Goal: Use online tool/utility: Utilize a website feature to perform a specific function

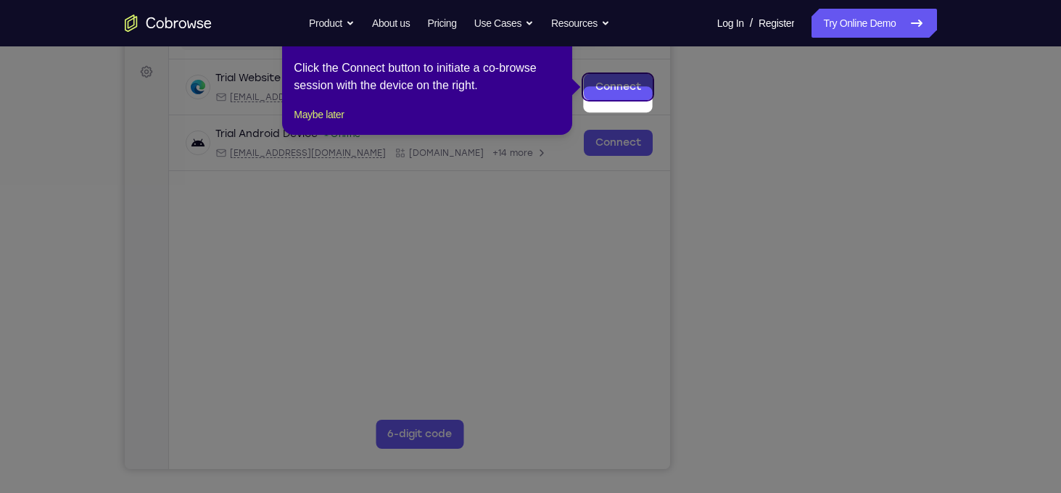
scroll to position [191, 0]
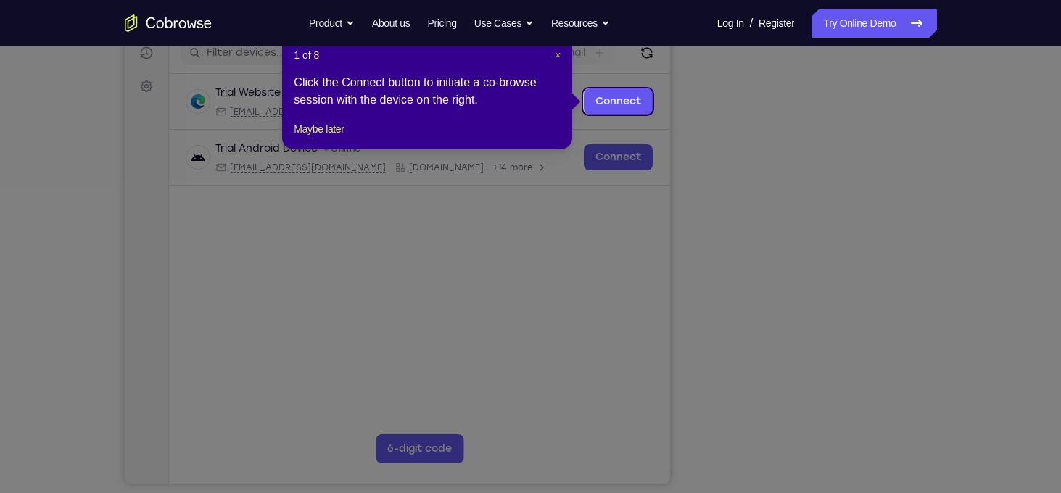
click at [558, 59] on span "×" at bounding box center [558, 55] width 6 height 12
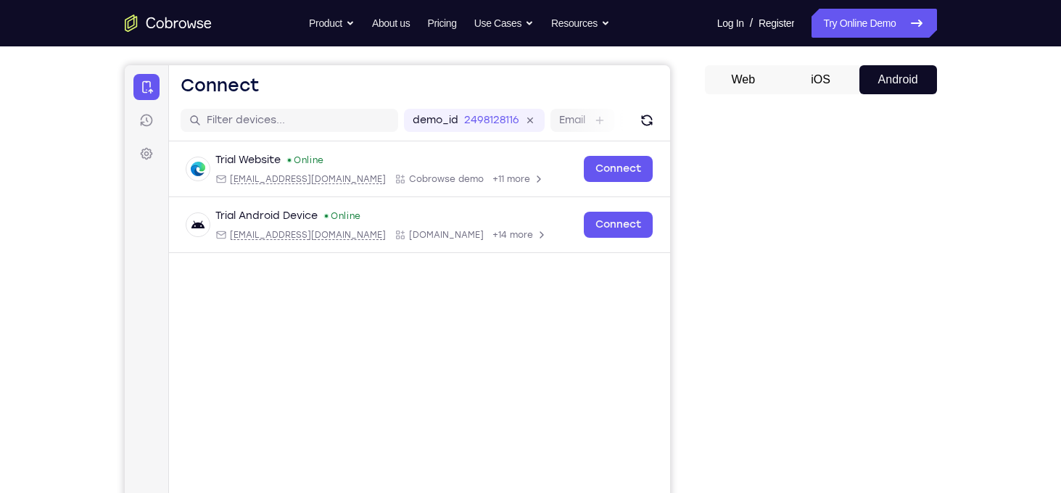
scroll to position [123, 0]
click at [828, 92] on button "iOS" at bounding box center [821, 80] width 78 height 29
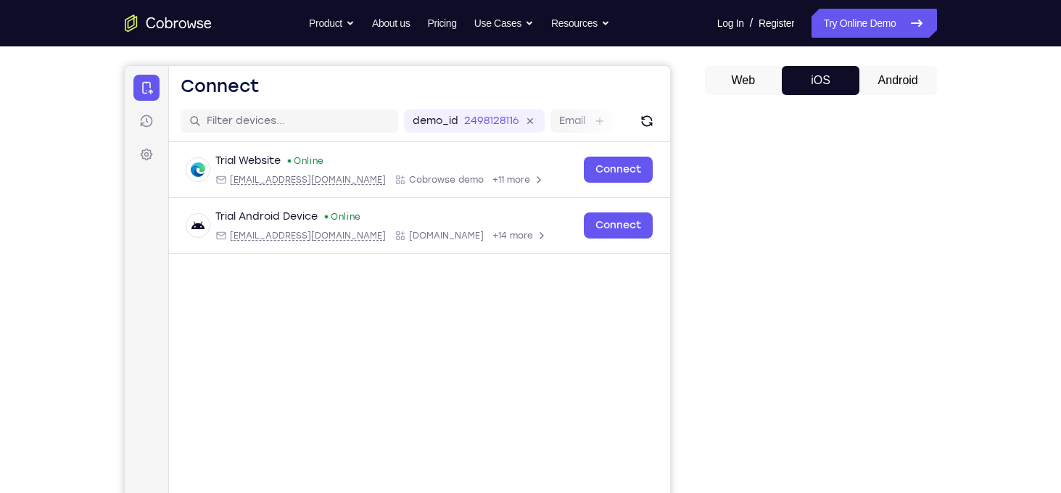
click at [888, 78] on button "Android" at bounding box center [899, 80] width 78 height 29
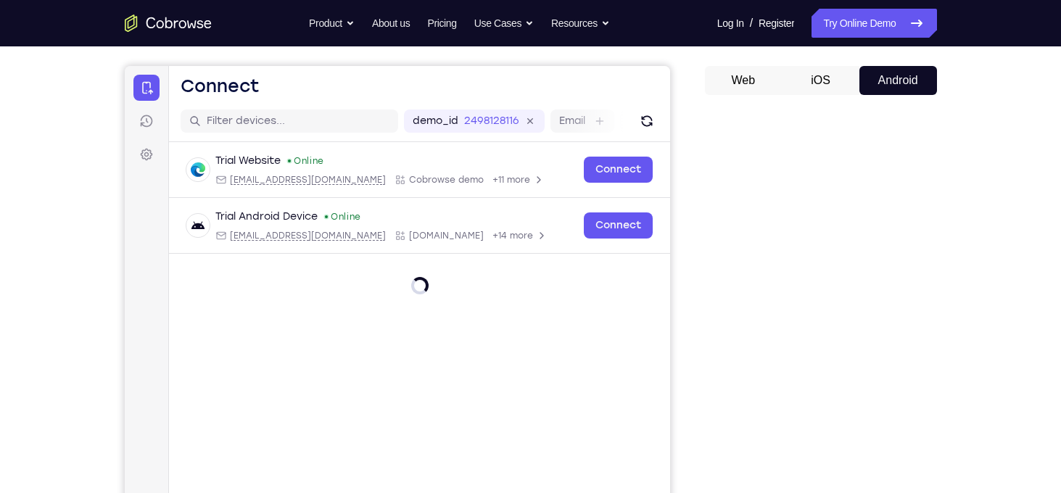
scroll to position [0, 0]
click at [912, 25] on icon at bounding box center [916, 23] width 17 height 17
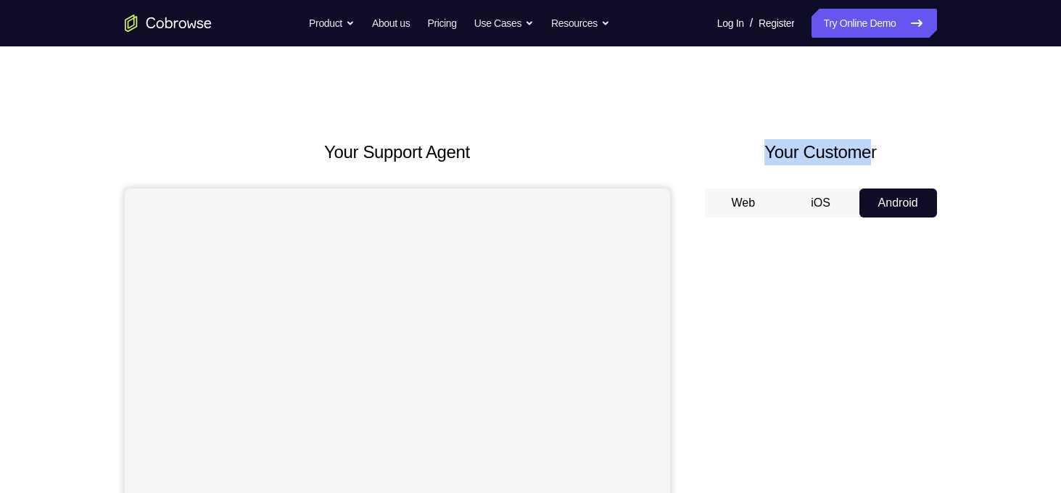
drag, startPoint x: 746, startPoint y: 148, endPoint x: 884, endPoint y: 162, distance: 137.9
click at [884, 162] on h2 "Your Customer" at bounding box center [821, 152] width 232 height 26
click at [698, 178] on div "Your Support Agent Your Customer Web iOS Android" at bounding box center [531, 407] width 812 height 536
drag, startPoint x: 754, startPoint y: 164, endPoint x: 714, endPoint y: 159, distance: 40.2
click at [714, 159] on h2 "Your Customer" at bounding box center [821, 152] width 232 height 26
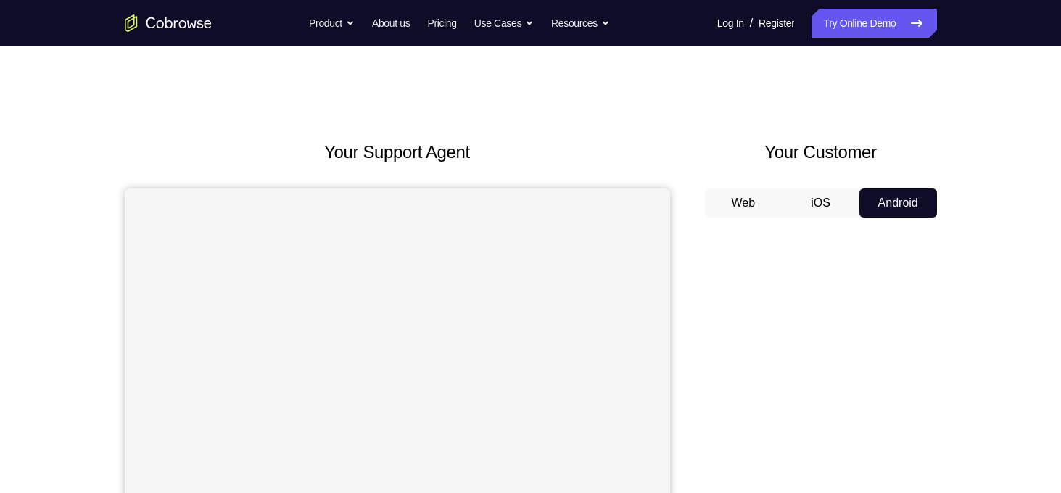
drag, startPoint x: 301, startPoint y: 140, endPoint x: 247, endPoint y: 167, distance: 60.7
click at [247, 167] on div "Your Support Agent" at bounding box center [398, 407] width 546 height 536
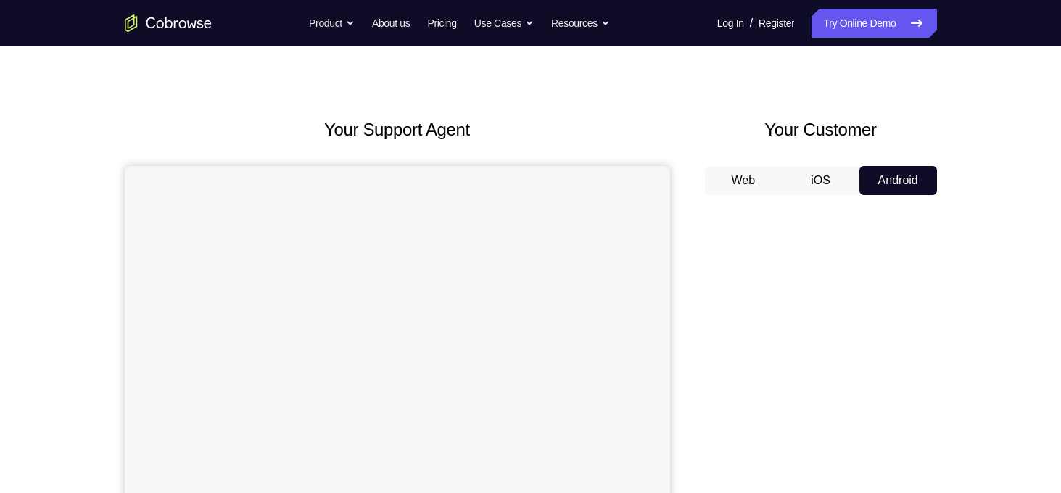
scroll to position [22, 0]
click at [847, 24] on link "Try Online Demo" at bounding box center [874, 23] width 125 height 29
click at [862, 23] on link "Try Online Demo" at bounding box center [874, 23] width 125 height 29
click at [187, 20] on icon "Go to the home page" at bounding box center [168, 23] width 87 height 17
click at [182, 30] on icon "Go to the home page" at bounding box center [168, 23] width 87 height 17
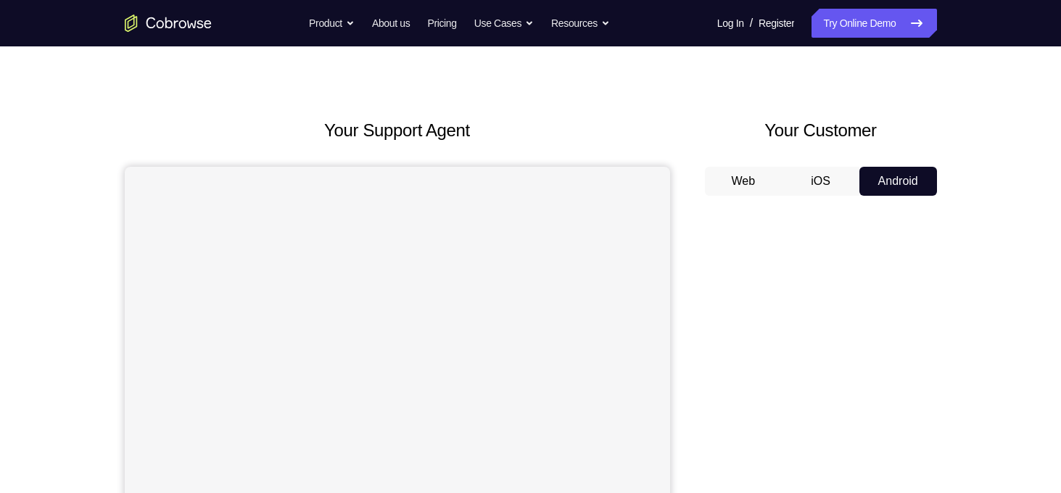
click at [188, 28] on icon "Go to the home page" at bounding box center [190, 23] width 9 height 7
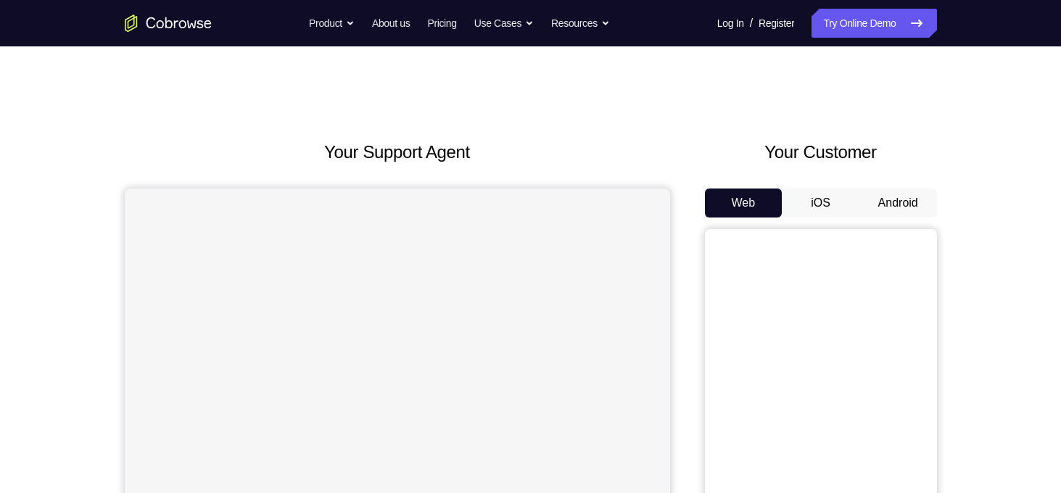
click at [919, 202] on button "Android" at bounding box center [899, 203] width 78 height 29
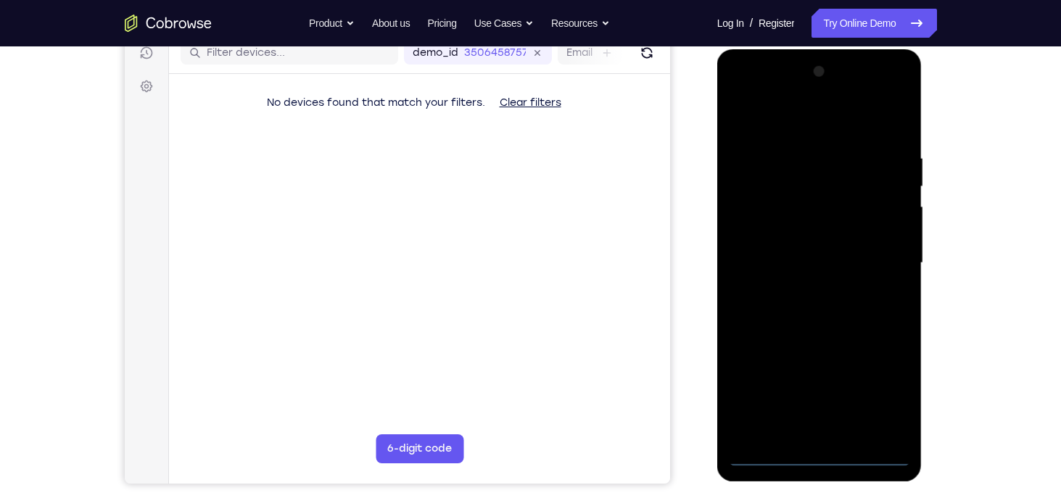
scroll to position [192, 0]
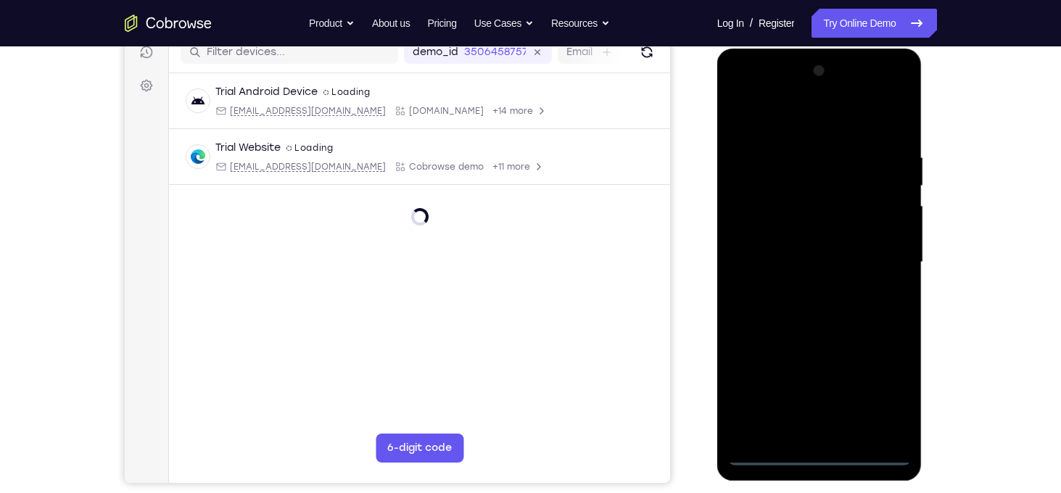
click at [820, 455] on div at bounding box center [819, 262] width 183 height 406
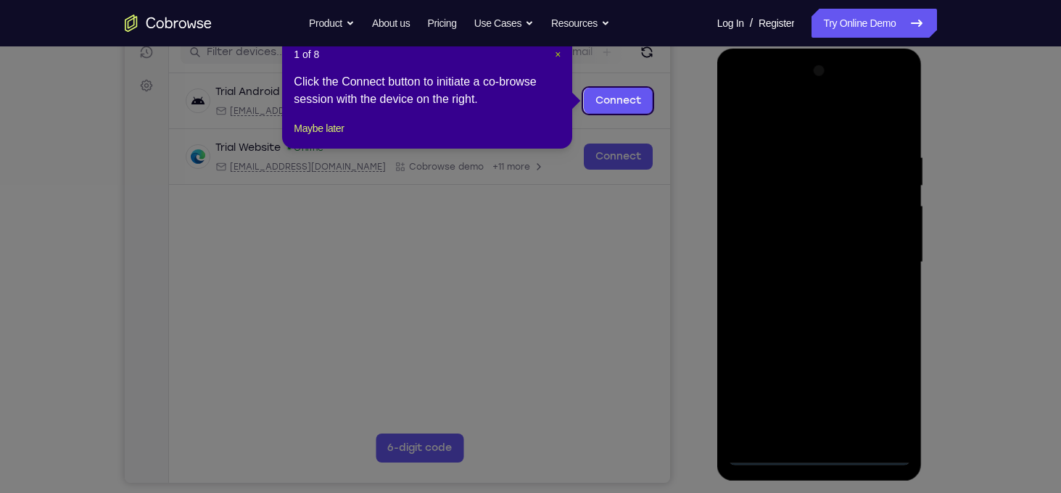
click at [557, 52] on span "×" at bounding box center [558, 55] width 6 height 12
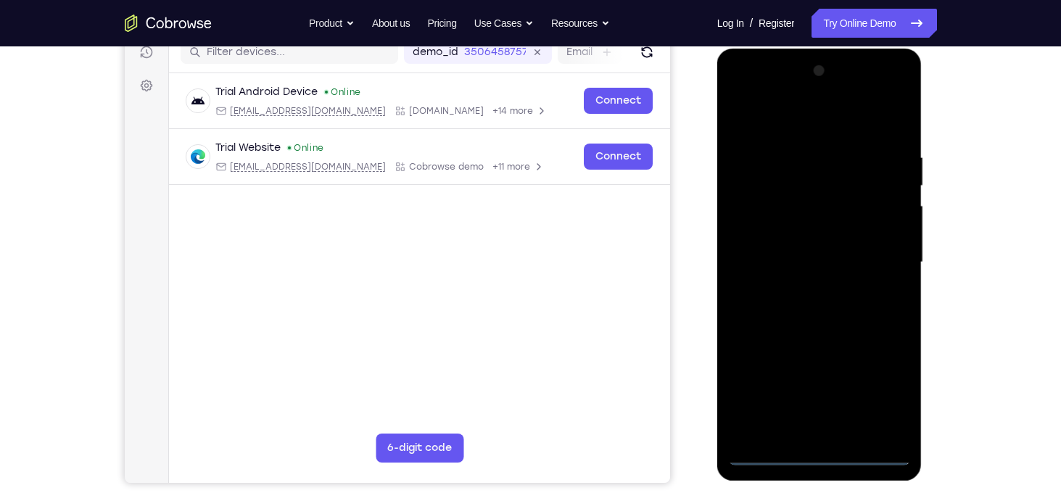
click at [881, 395] on div at bounding box center [819, 262] width 183 height 406
click at [818, 130] on div at bounding box center [819, 262] width 183 height 406
click at [880, 253] on div at bounding box center [819, 262] width 183 height 406
click at [837, 437] on div at bounding box center [819, 262] width 183 height 406
click at [810, 334] on div at bounding box center [819, 262] width 183 height 406
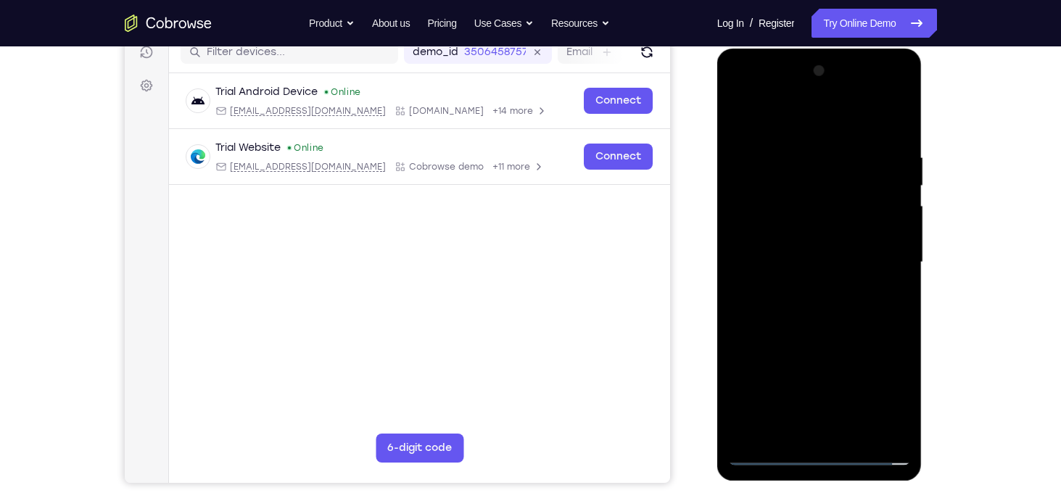
click at [815, 195] on div at bounding box center [819, 262] width 183 height 406
click at [775, 204] on div at bounding box center [819, 262] width 183 height 406
click at [847, 318] on div at bounding box center [819, 262] width 183 height 406
click at [897, 131] on div at bounding box center [819, 262] width 183 height 406
click at [894, 123] on div at bounding box center [819, 262] width 183 height 406
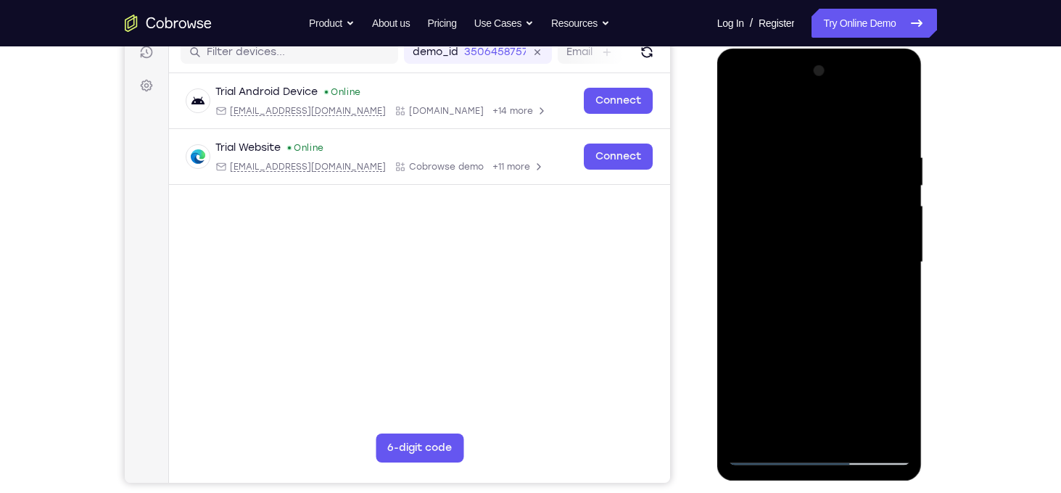
drag, startPoint x: 848, startPoint y: 329, endPoint x: 868, endPoint y: 215, distance: 115.7
click at [868, 215] on div at bounding box center [819, 262] width 183 height 406
click at [902, 220] on div at bounding box center [819, 262] width 183 height 406
click at [900, 221] on div at bounding box center [819, 262] width 183 height 406
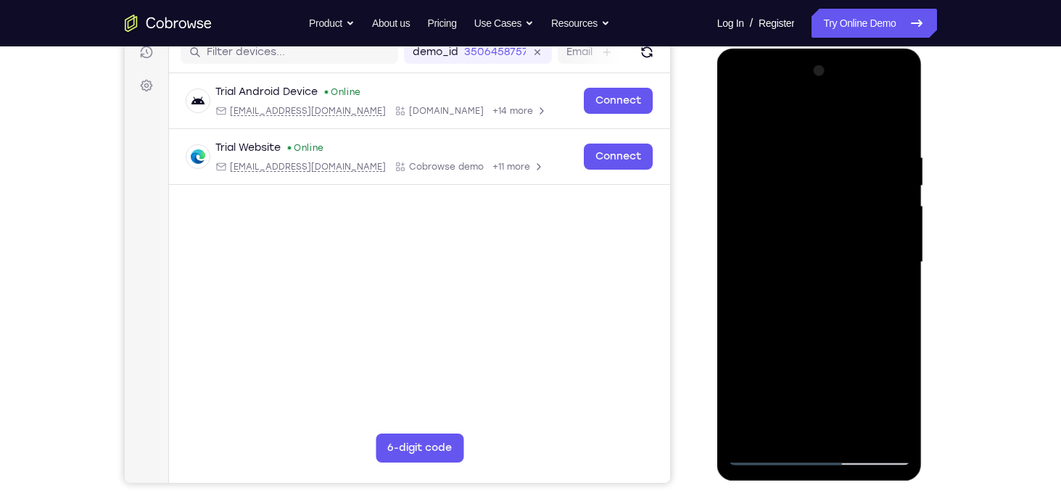
click at [741, 352] on div at bounding box center [819, 262] width 183 height 406
click at [740, 218] on div at bounding box center [819, 262] width 183 height 406
drag, startPoint x: 819, startPoint y: 367, endPoint x: 802, endPoint y: 141, distance: 226.3
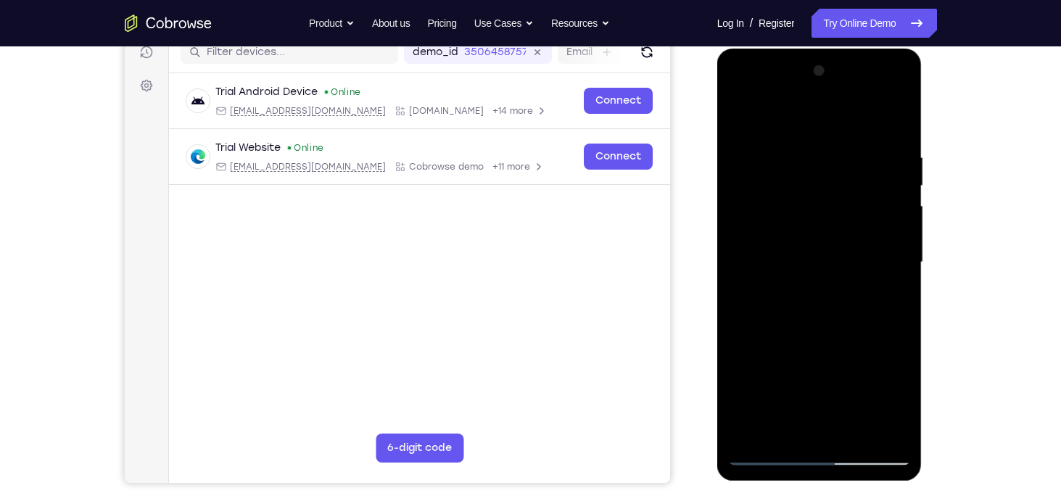
click at [802, 141] on div at bounding box center [819, 262] width 183 height 406
drag, startPoint x: 828, startPoint y: 382, endPoint x: 828, endPoint y: 124, distance: 258.3
click at [828, 124] on div at bounding box center [819, 262] width 183 height 406
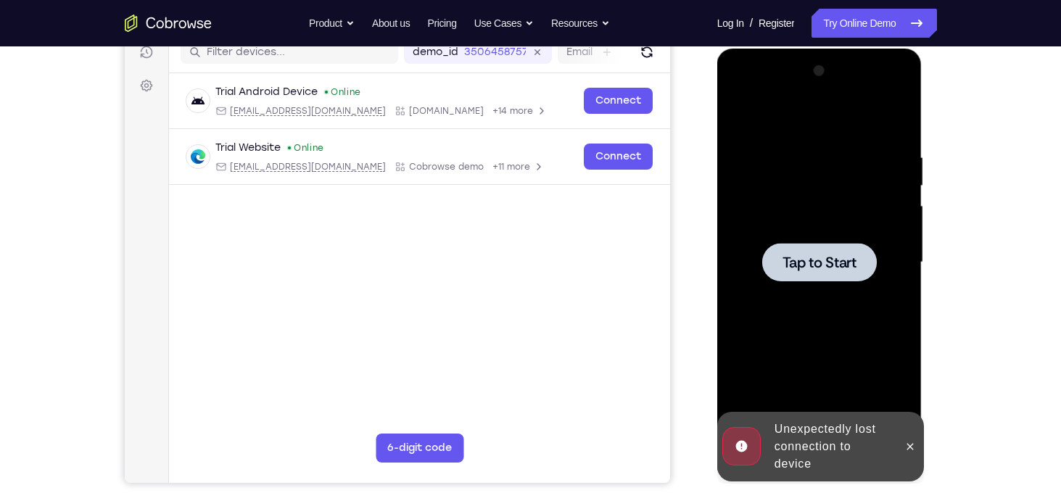
drag, startPoint x: 819, startPoint y: 355, endPoint x: 831, endPoint y: 83, distance: 271.6
click at [831, 49] on div "Tap to Start" at bounding box center [819, 49] width 205 height 0
click at [808, 235] on div at bounding box center [819, 262] width 183 height 406
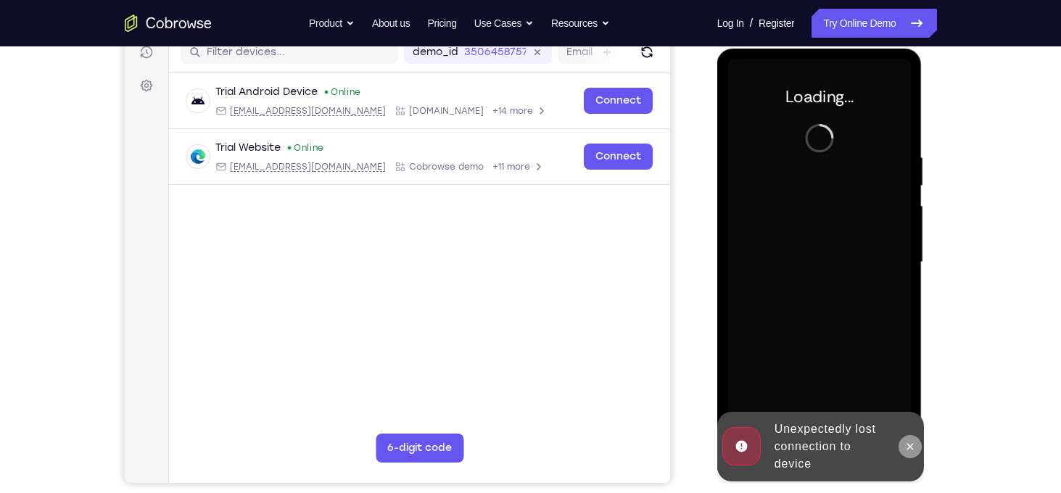
click at [908, 442] on icon at bounding box center [911, 447] width 12 height 12
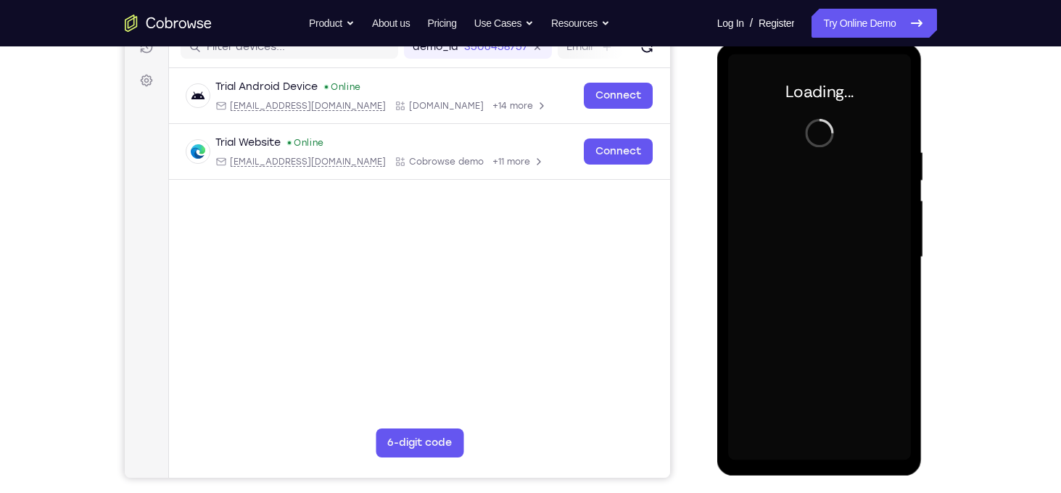
scroll to position [197, 0]
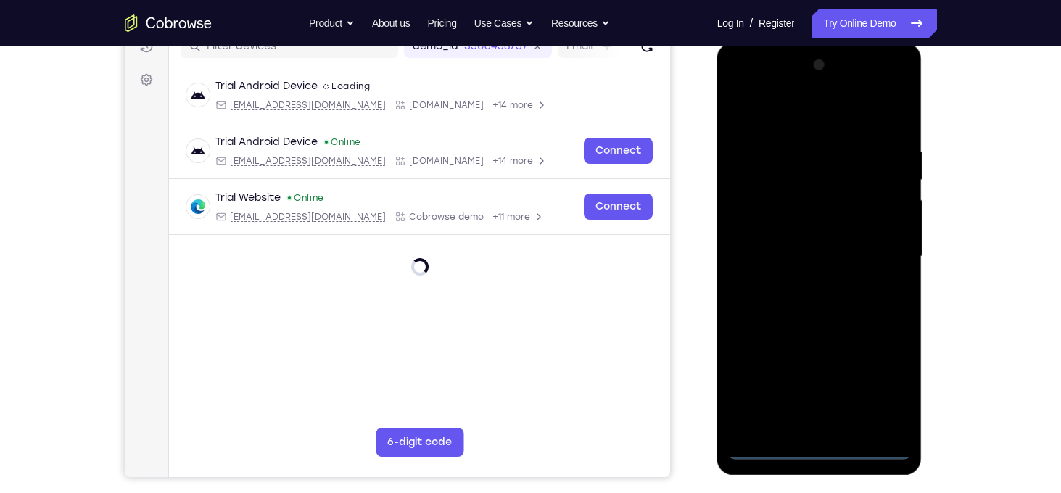
click at [822, 451] on div at bounding box center [819, 257] width 183 height 406
click at [881, 384] on div at bounding box center [819, 257] width 183 height 406
click at [815, 115] on div at bounding box center [819, 257] width 183 height 406
click at [881, 247] on div at bounding box center [819, 257] width 183 height 406
click at [837, 428] on div at bounding box center [819, 257] width 183 height 406
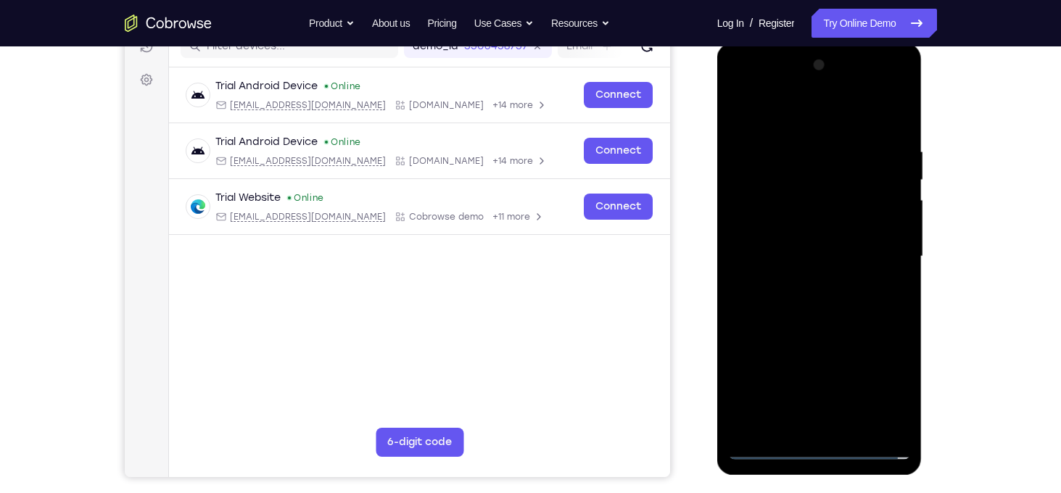
click at [823, 329] on div at bounding box center [819, 257] width 183 height 406
click at [809, 185] on div at bounding box center [819, 257] width 183 height 406
click at [812, 202] on div at bounding box center [819, 257] width 183 height 406
click at [811, 188] on div at bounding box center [819, 257] width 183 height 406
click at [826, 312] on div at bounding box center [819, 257] width 183 height 406
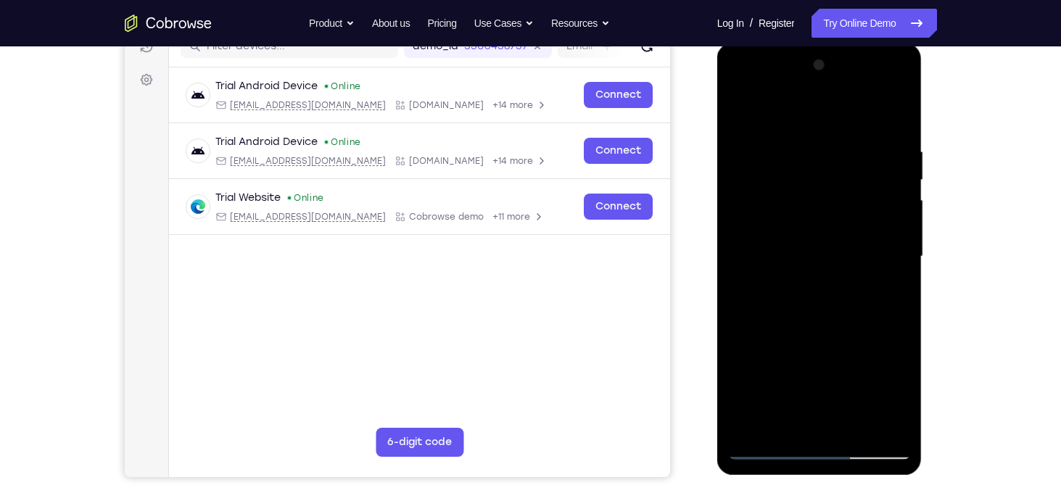
click at [852, 429] on div at bounding box center [819, 257] width 183 height 406
click at [856, 425] on div at bounding box center [819, 257] width 183 height 406
click at [801, 335] on div at bounding box center [819, 257] width 183 height 406
click at [901, 176] on div at bounding box center [819, 257] width 183 height 406
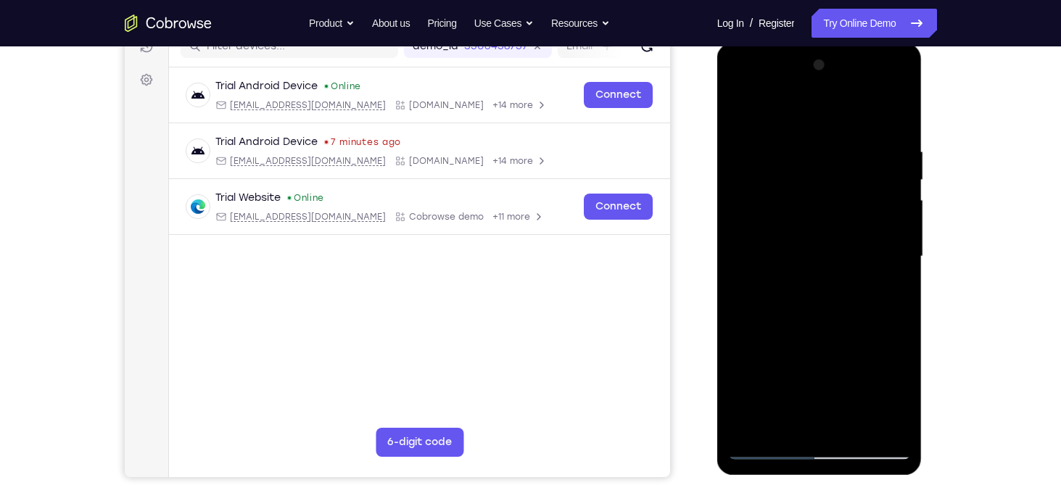
click at [746, 109] on div at bounding box center [819, 257] width 183 height 406
drag, startPoint x: 901, startPoint y: 137, endPoint x: 723, endPoint y: 144, distance: 177.8
click at [723, 144] on div at bounding box center [819, 259] width 205 height 432
click at [752, 429] on div at bounding box center [819, 257] width 183 height 406
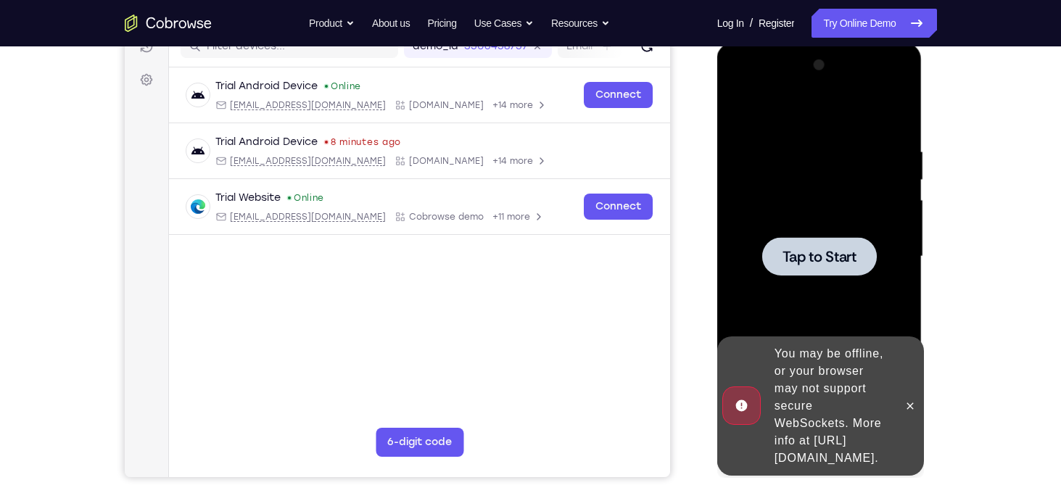
click at [843, 224] on div at bounding box center [819, 257] width 183 height 406
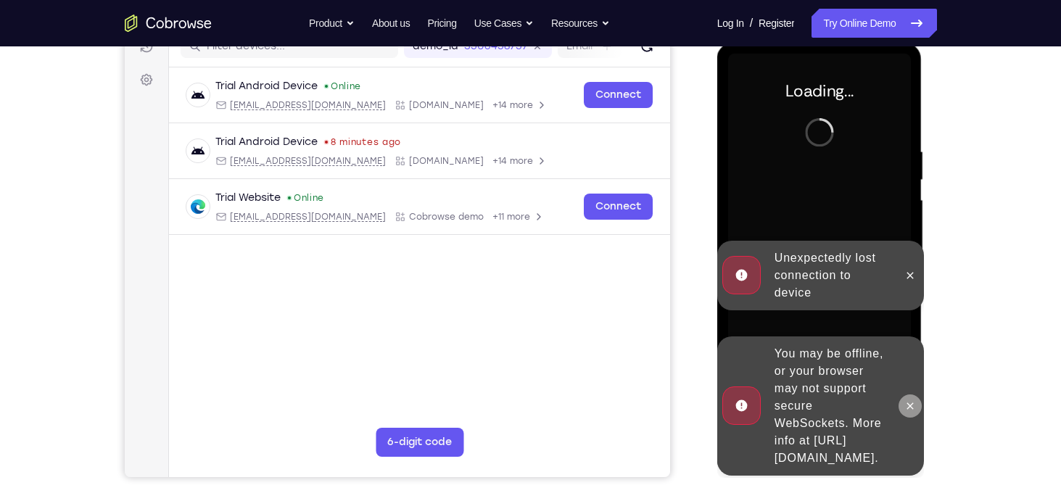
click at [910, 408] on button at bounding box center [910, 406] width 23 height 23
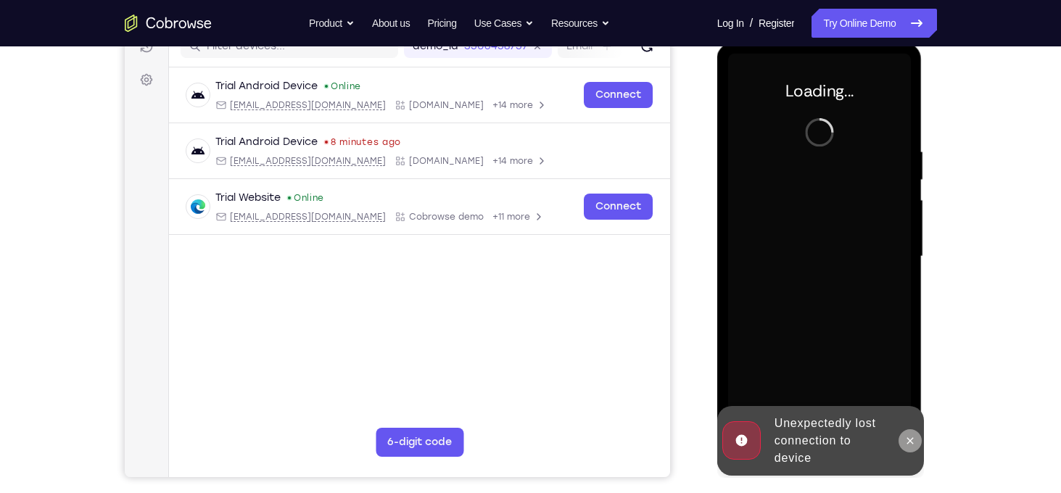
click at [904, 436] on button at bounding box center [910, 440] width 23 height 23
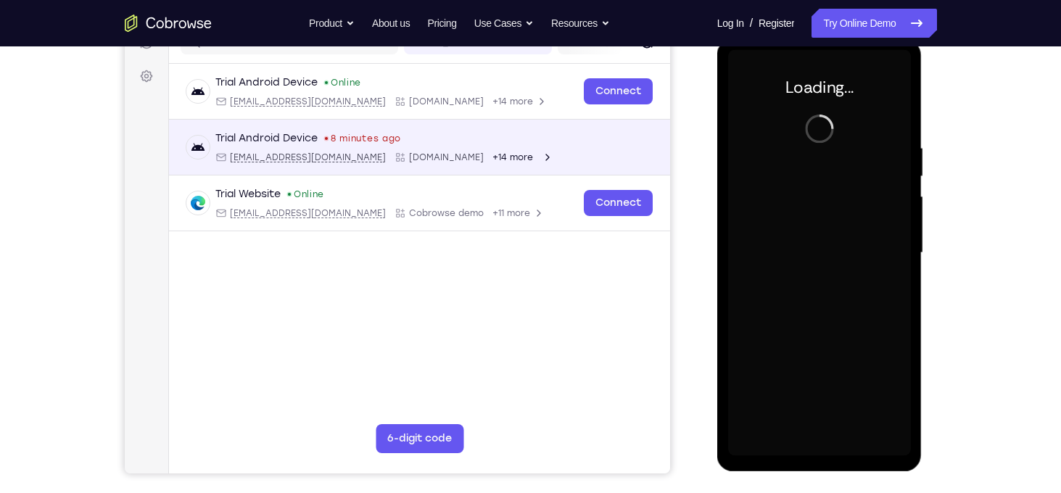
scroll to position [195, 0]
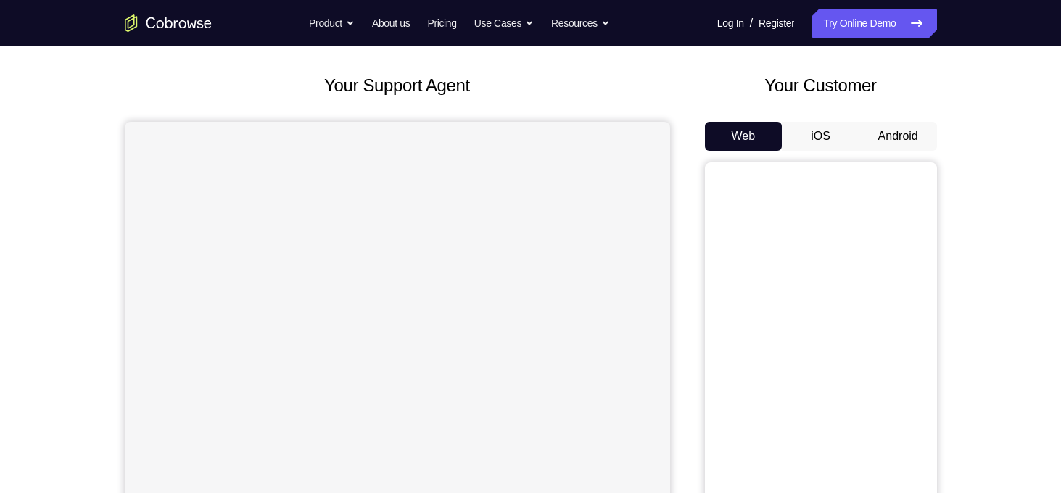
scroll to position [76, 0]
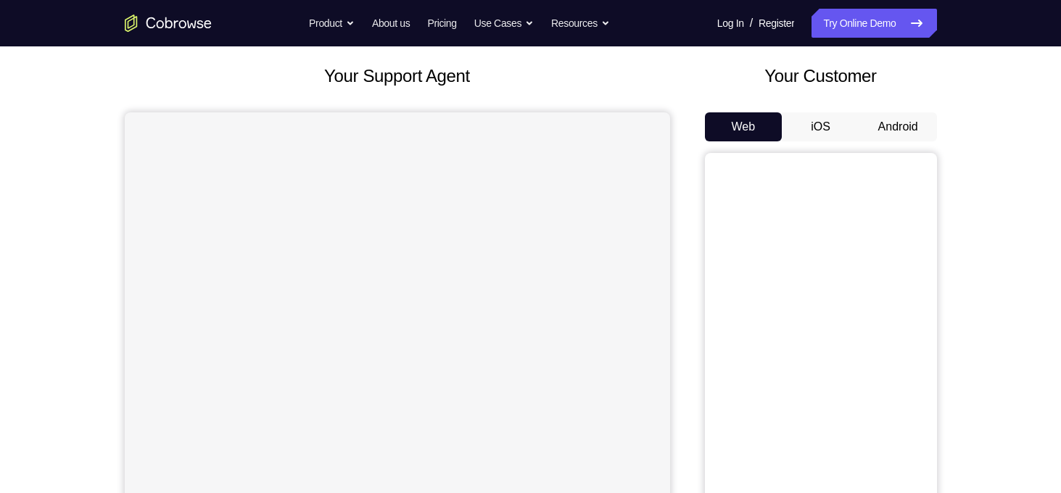
click at [913, 119] on button "Android" at bounding box center [899, 126] width 78 height 29
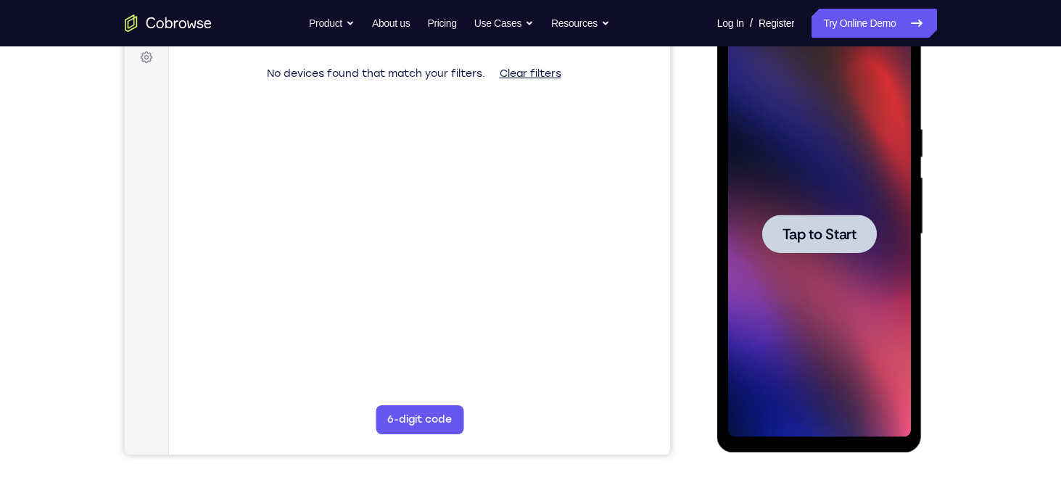
scroll to position [0, 0]
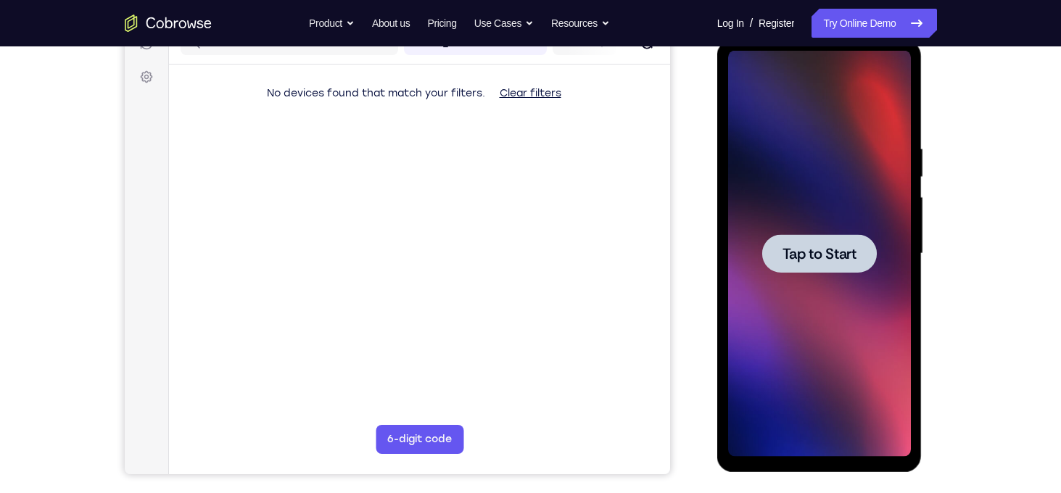
click at [853, 250] on span "Tap to Start" at bounding box center [820, 254] width 74 height 15
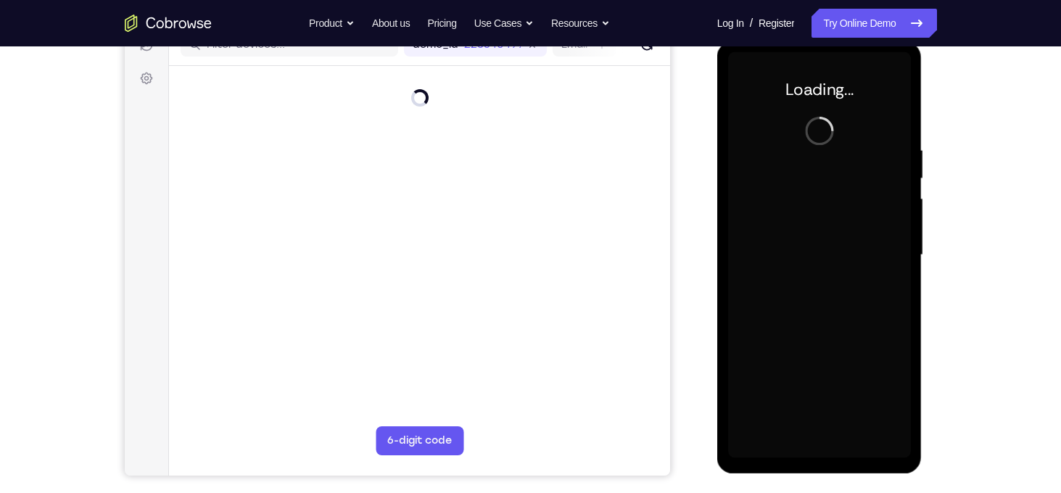
scroll to position [199, 0]
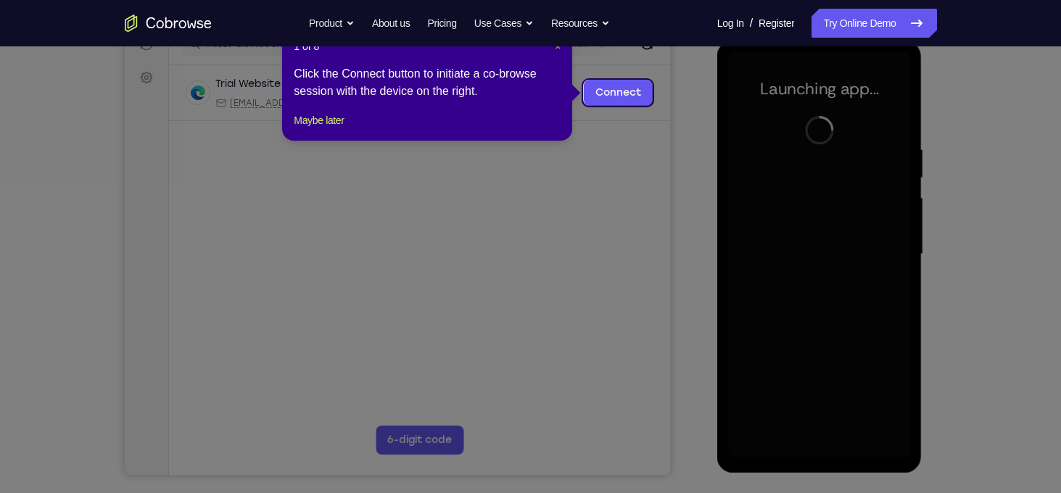
click at [557, 49] on span "×" at bounding box center [558, 47] width 6 height 12
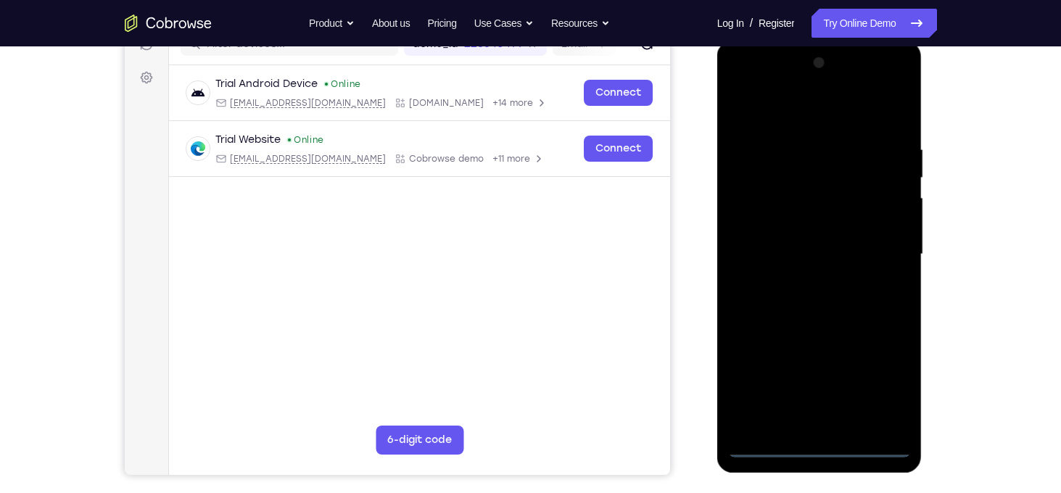
click at [820, 444] on div at bounding box center [819, 255] width 183 height 406
click at [881, 385] on div at bounding box center [819, 255] width 183 height 406
click at [799, 120] on div at bounding box center [819, 255] width 183 height 406
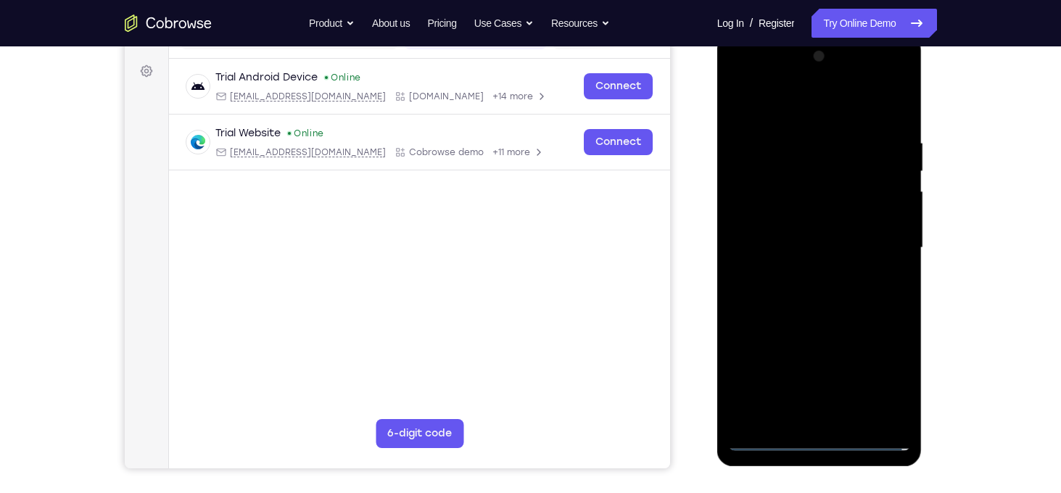
click at [885, 243] on div at bounding box center [819, 248] width 183 height 406
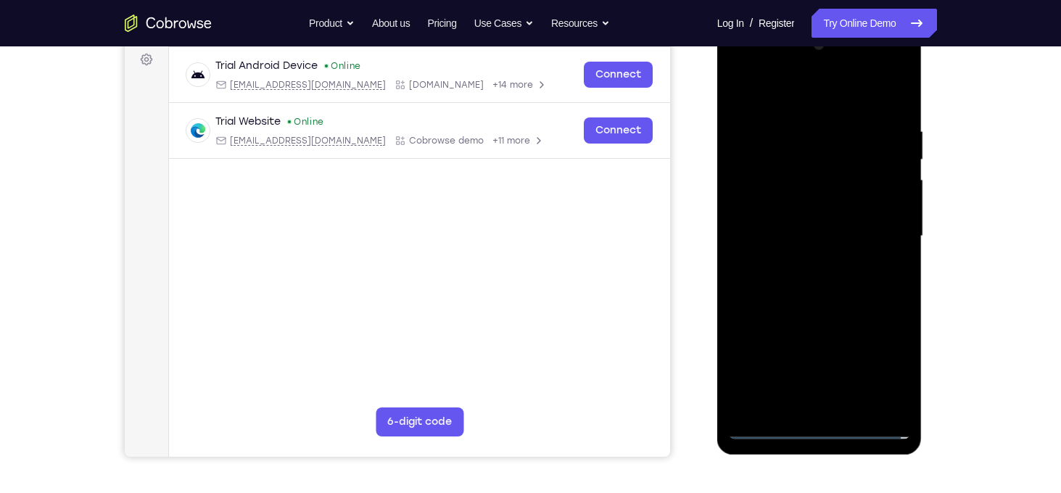
scroll to position [218, 0]
click at [806, 262] on div at bounding box center [819, 236] width 183 height 406
click at [840, 209] on div at bounding box center [819, 236] width 183 height 406
click at [826, 205] on div at bounding box center [819, 236] width 183 height 406
click at [869, 228] on div at bounding box center [819, 236] width 183 height 406
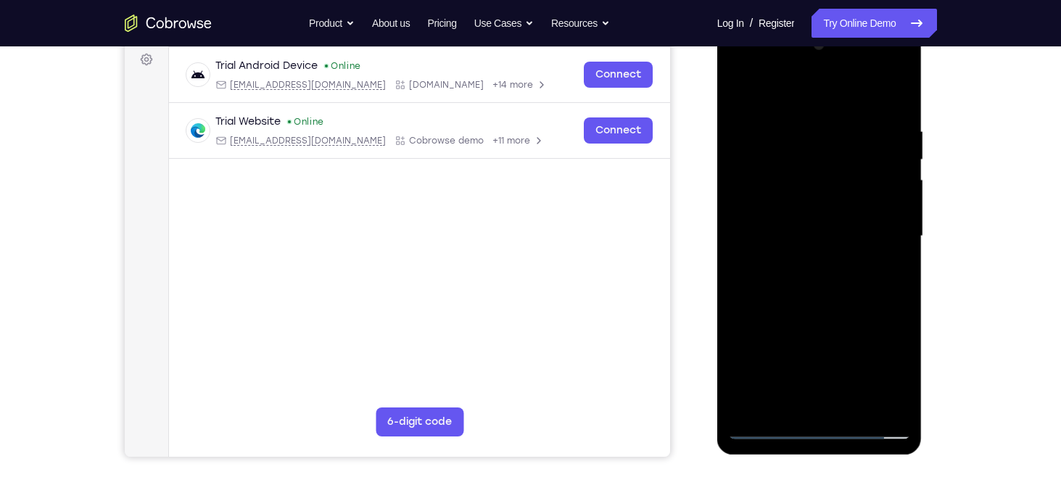
click at [803, 231] on div at bounding box center [819, 236] width 183 height 406
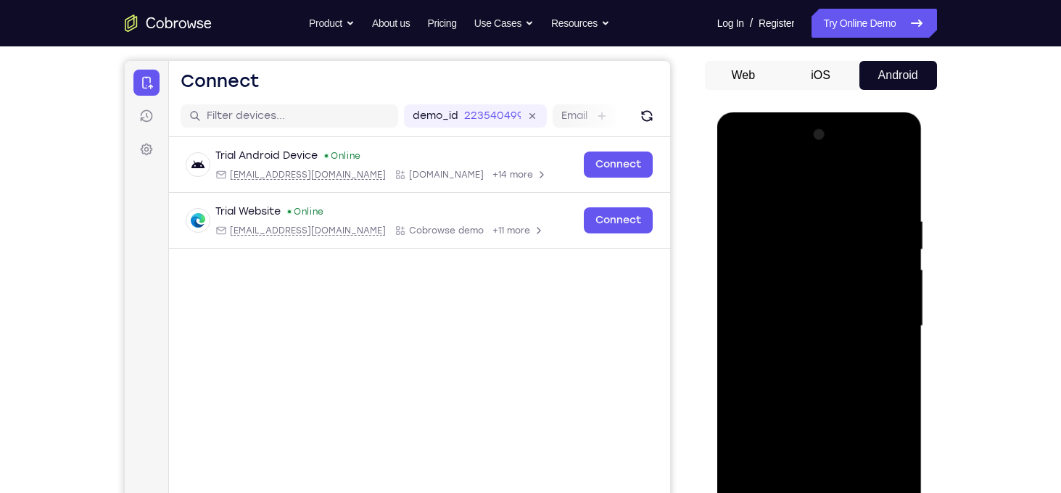
scroll to position [128, 0]
click at [642, 116] on icon "Refresh" at bounding box center [646, 116] width 15 height 15
click at [649, 118] on icon "Refresh" at bounding box center [646, 116] width 15 height 15
click at [538, 116] on icon at bounding box center [532, 116] width 17 height 17
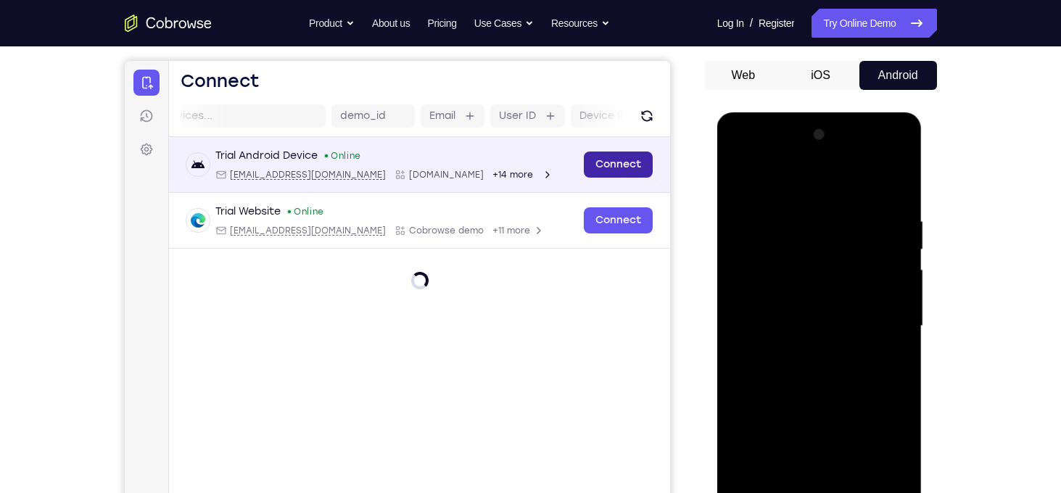
click at [634, 162] on link "Connect" at bounding box center [617, 165] width 69 height 26
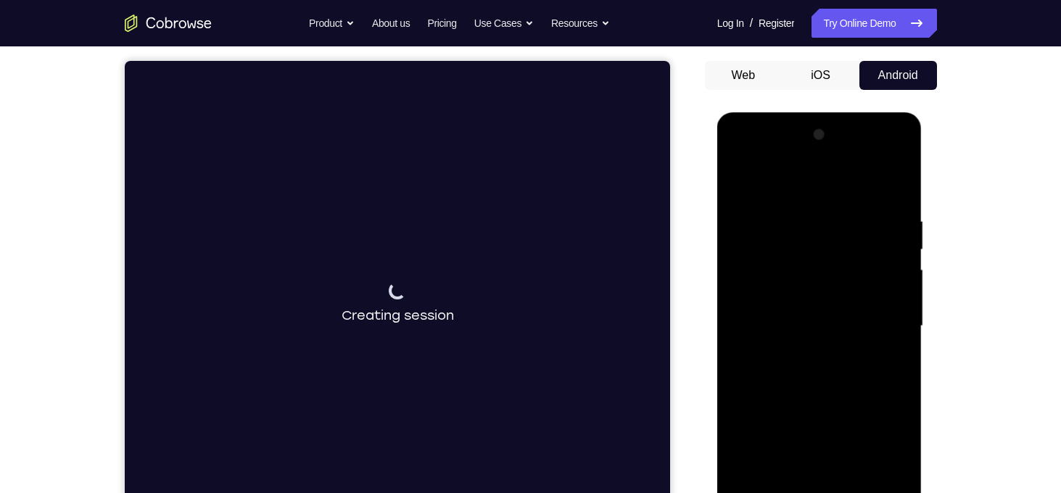
scroll to position [134, 0]
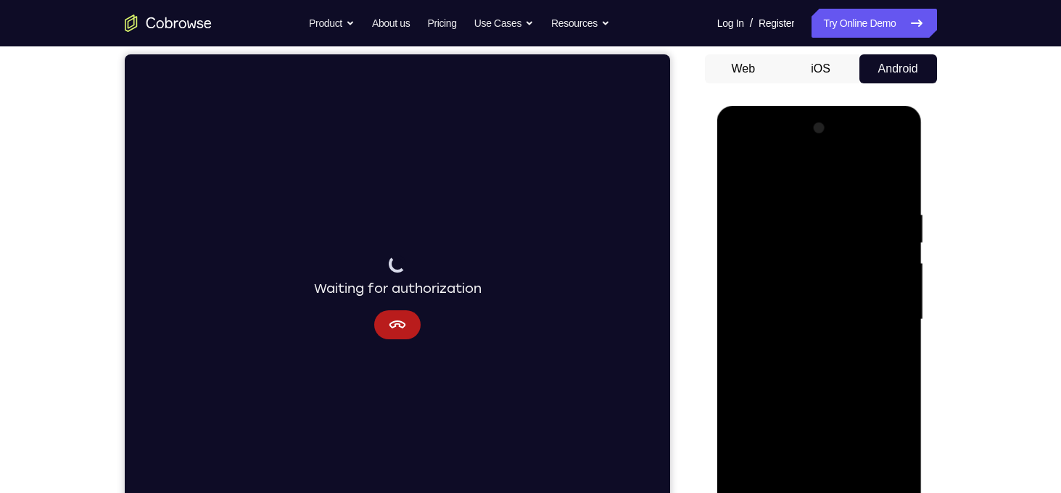
click at [871, 340] on div at bounding box center [819, 320] width 183 height 406
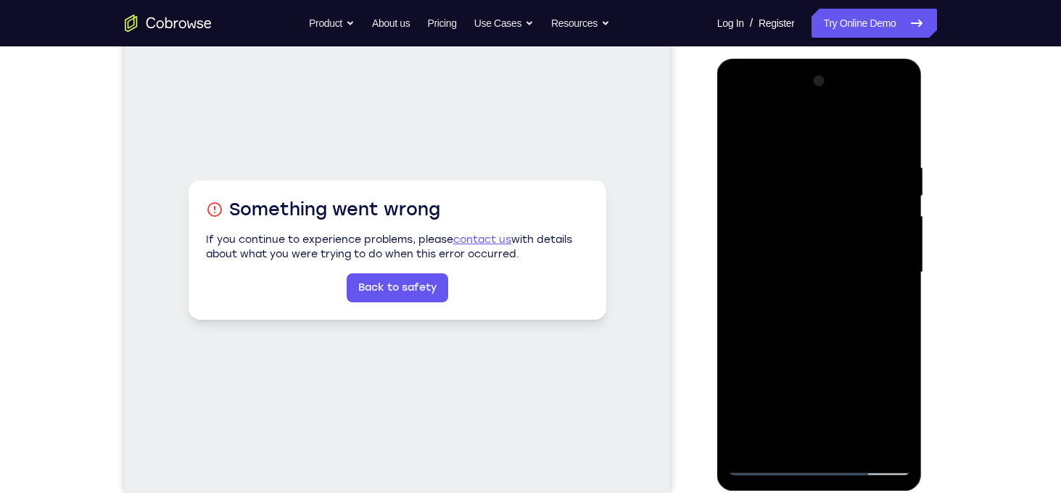
scroll to position [181, 0]
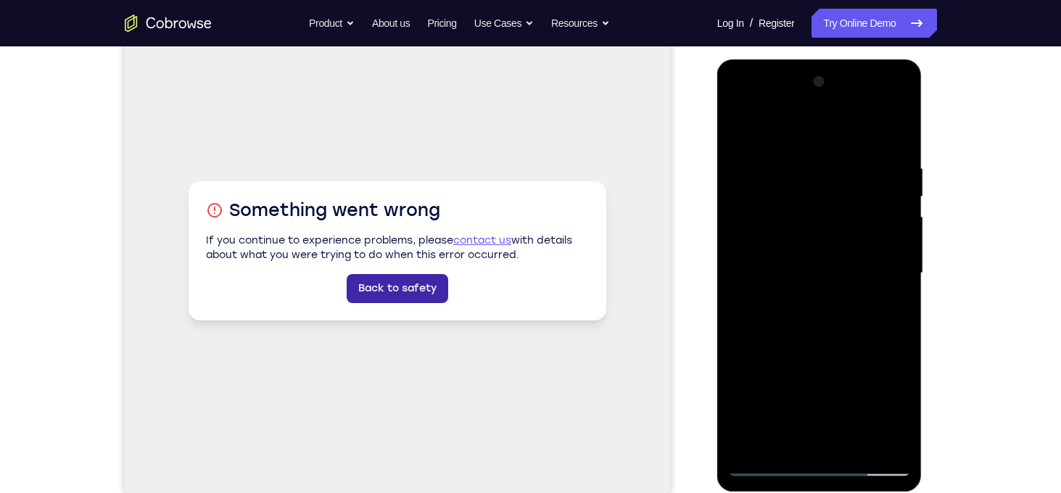
click at [430, 288] on link "Back to safety" at bounding box center [397, 288] width 102 height 29
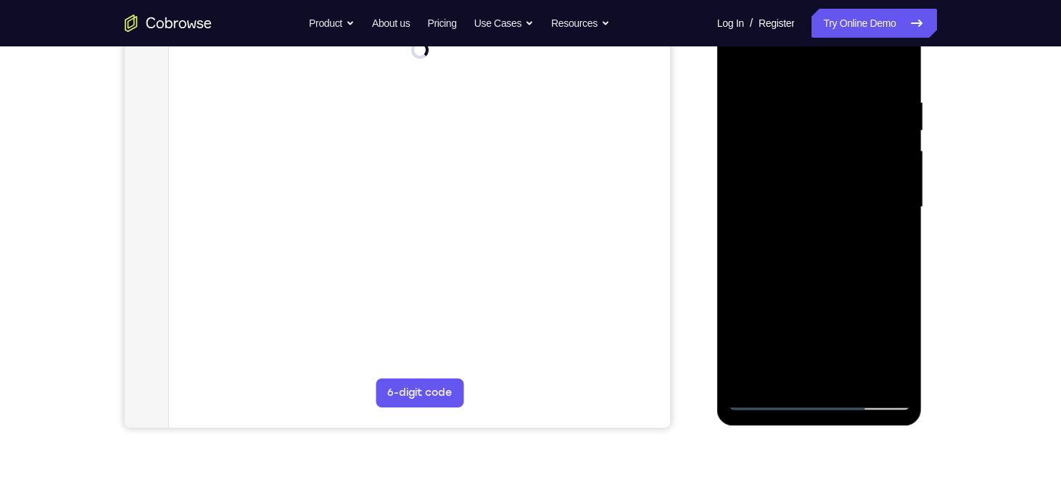
scroll to position [250, 0]
click at [816, 394] on div at bounding box center [819, 204] width 183 height 406
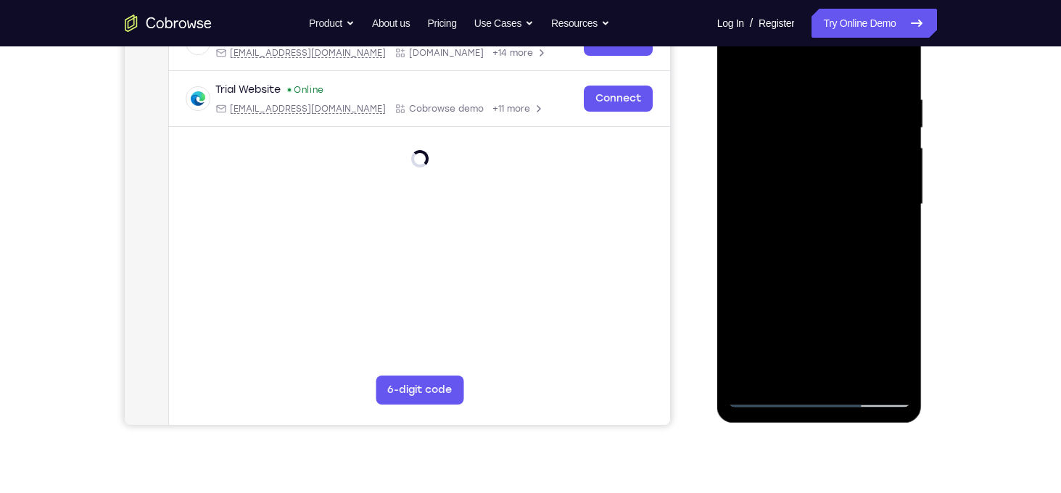
click at [818, 398] on div at bounding box center [819, 204] width 183 height 406
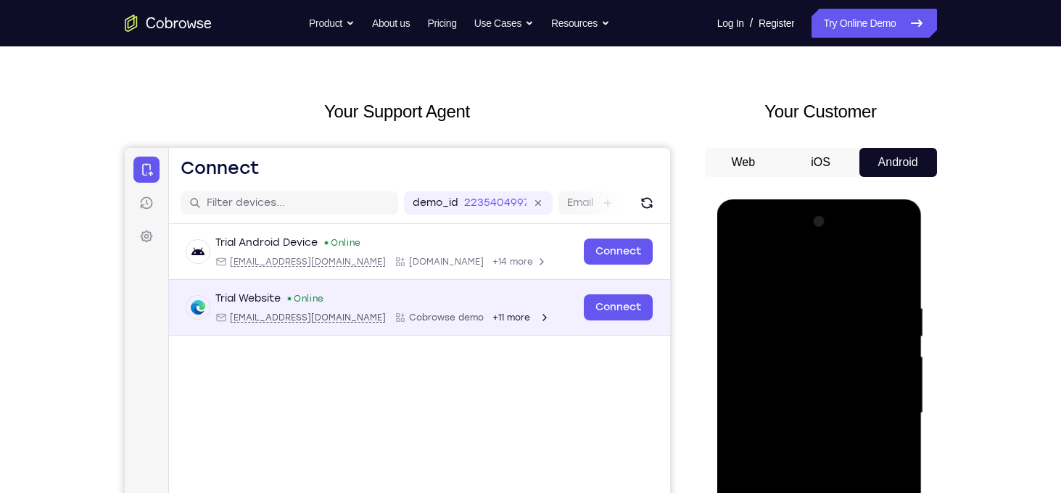
scroll to position [76, 0]
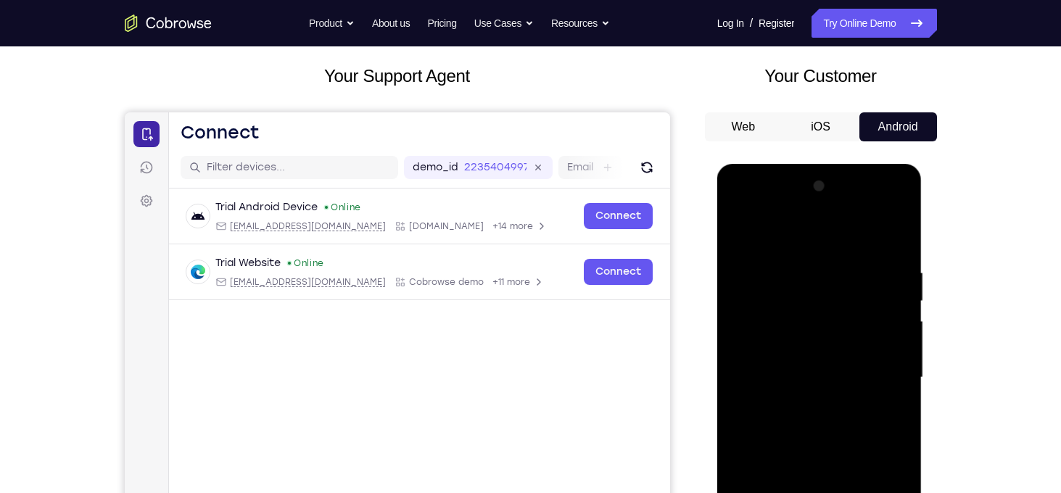
click at [149, 144] on link "Connect" at bounding box center [146, 134] width 26 height 26
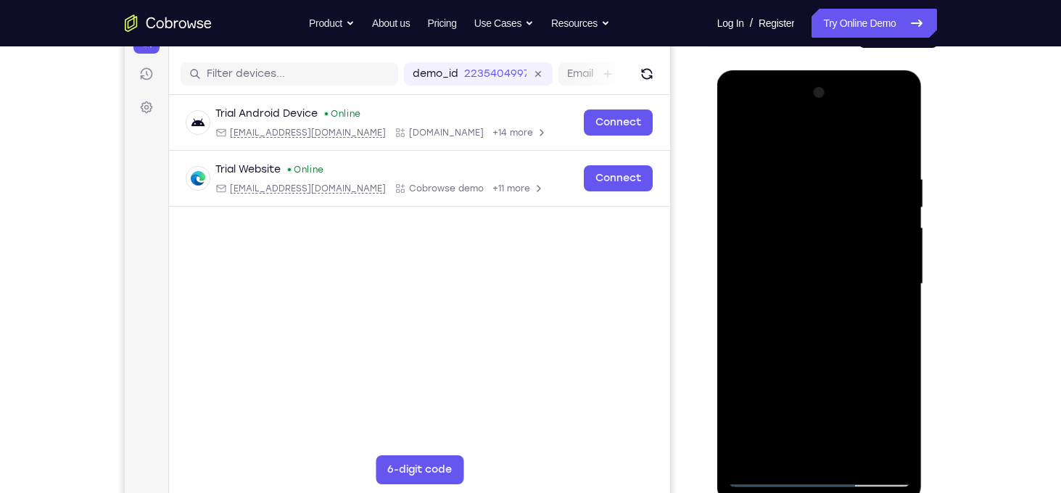
scroll to position [169, 0]
click at [881, 419] on div at bounding box center [819, 285] width 183 height 406
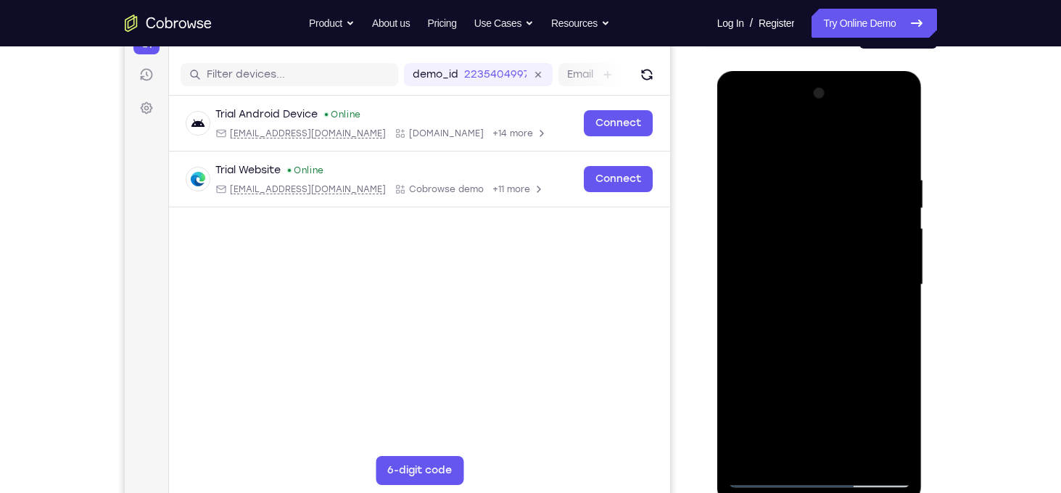
click at [881, 419] on div at bounding box center [819, 285] width 183 height 406
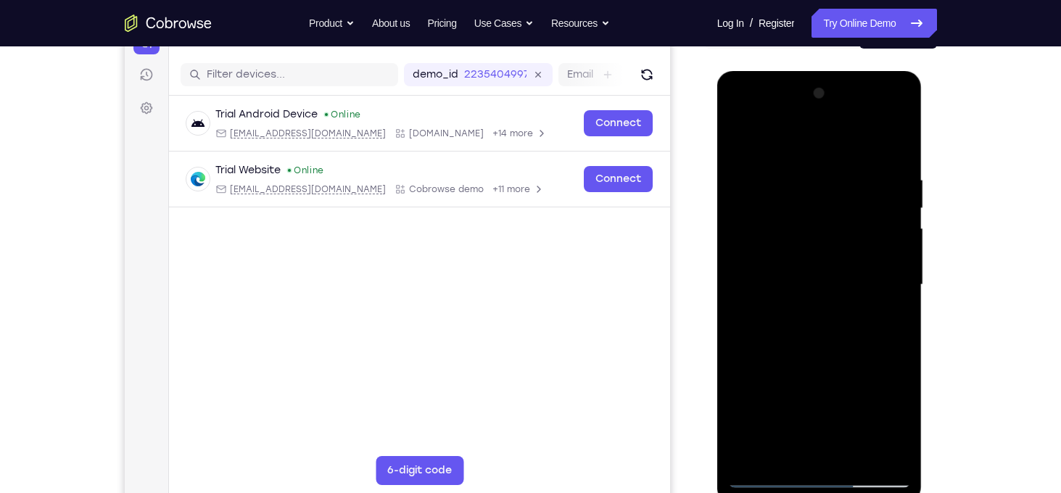
click at [834, 448] on div at bounding box center [819, 285] width 183 height 406
click at [796, 116] on div at bounding box center [819, 285] width 183 height 406
click at [854, 258] on div at bounding box center [819, 285] width 183 height 406
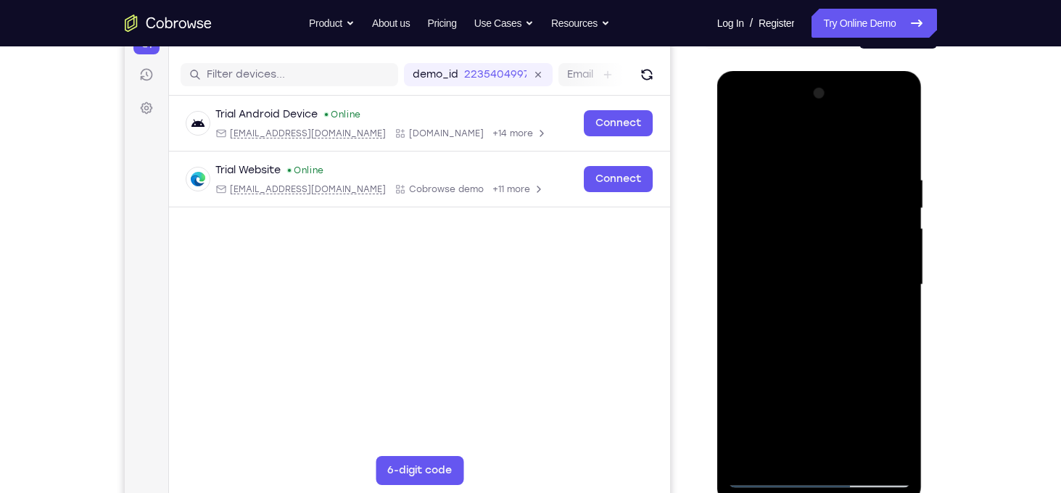
click at [854, 258] on div at bounding box center [819, 285] width 183 height 406
click at [816, 296] on div at bounding box center [819, 285] width 183 height 406
click at [813, 316] on div at bounding box center [819, 285] width 183 height 406
click at [799, 277] on div at bounding box center [819, 285] width 183 height 406
click at [813, 321] on div at bounding box center [819, 285] width 183 height 406
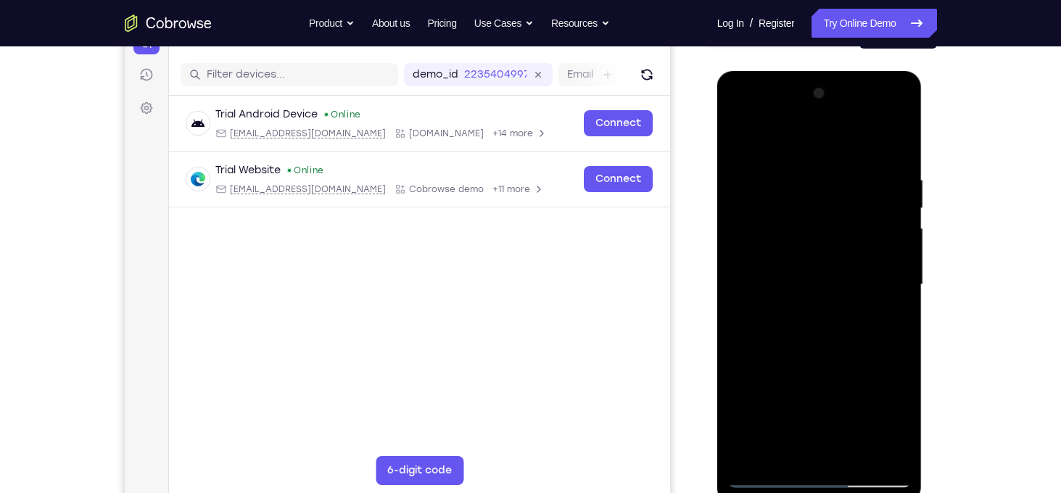
click at [781, 364] on div at bounding box center [819, 285] width 183 height 406
click at [791, 406] on div at bounding box center [819, 285] width 183 height 406
click at [789, 469] on div at bounding box center [819, 285] width 183 height 406
click at [776, 446] on div at bounding box center [819, 285] width 183 height 406
click at [802, 182] on div at bounding box center [819, 285] width 183 height 406
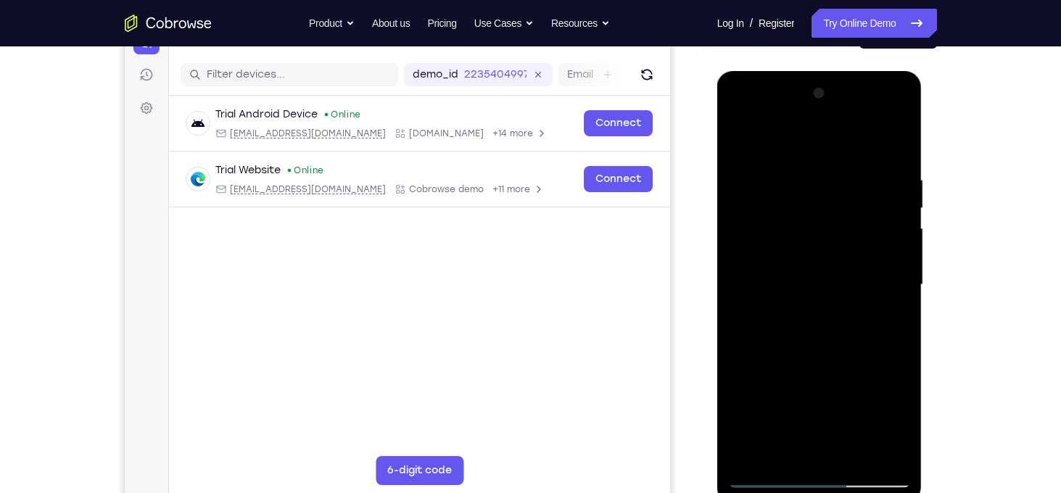
click at [767, 264] on div at bounding box center [819, 285] width 183 height 406
click at [774, 405] on div at bounding box center [819, 285] width 183 height 406
click at [771, 255] on div at bounding box center [819, 285] width 183 height 406
click at [897, 77] on div at bounding box center [819, 287] width 205 height 432
click at [794, 166] on div at bounding box center [819, 285] width 183 height 406
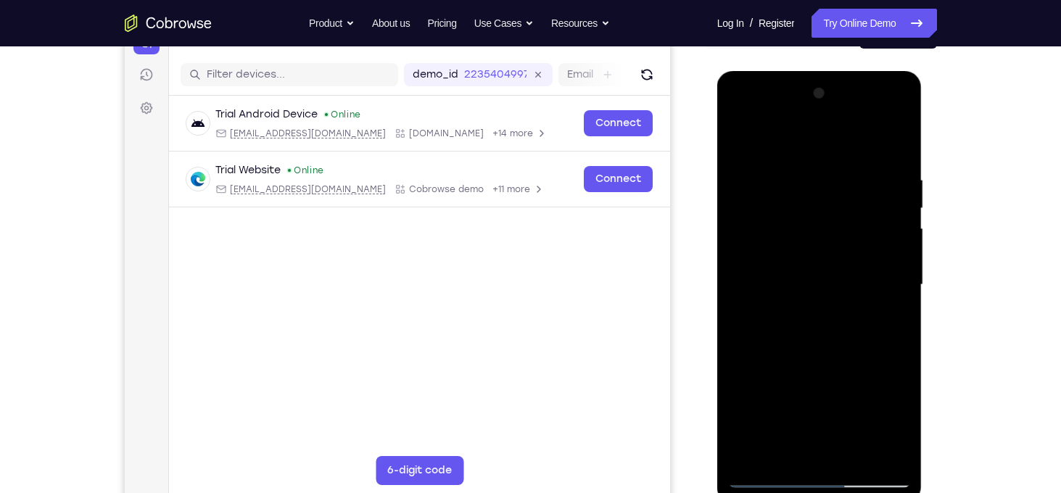
click at [781, 149] on div at bounding box center [819, 285] width 183 height 406
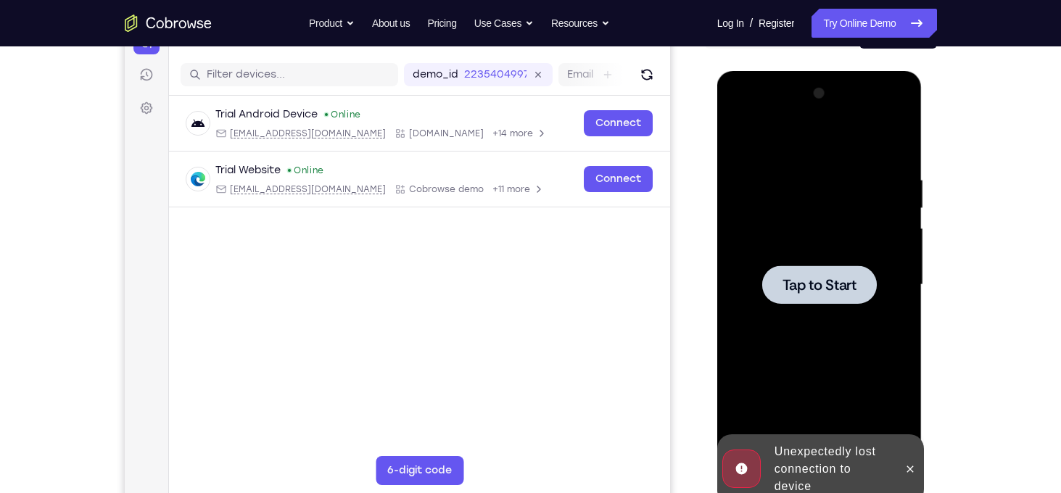
click at [849, 279] on span "Tap to Start" at bounding box center [820, 285] width 74 height 15
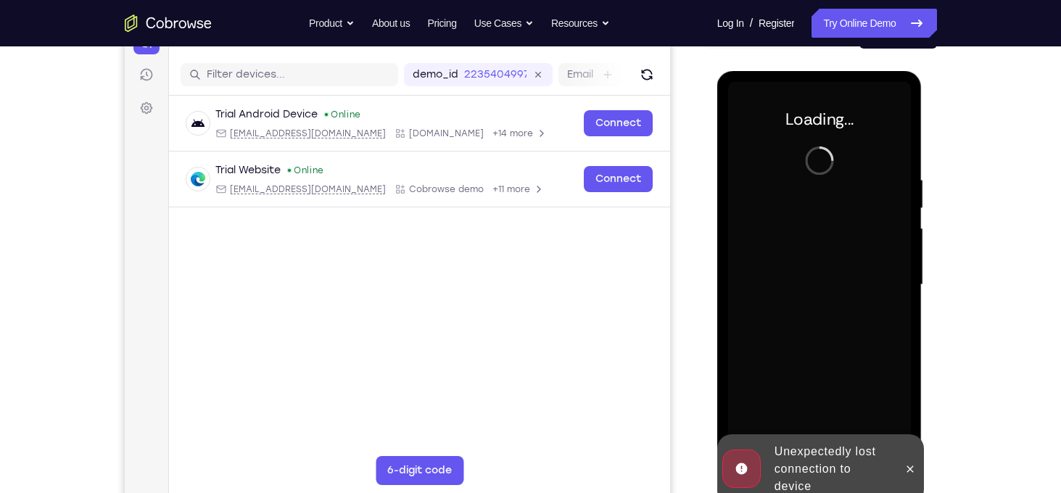
scroll to position [175, 0]
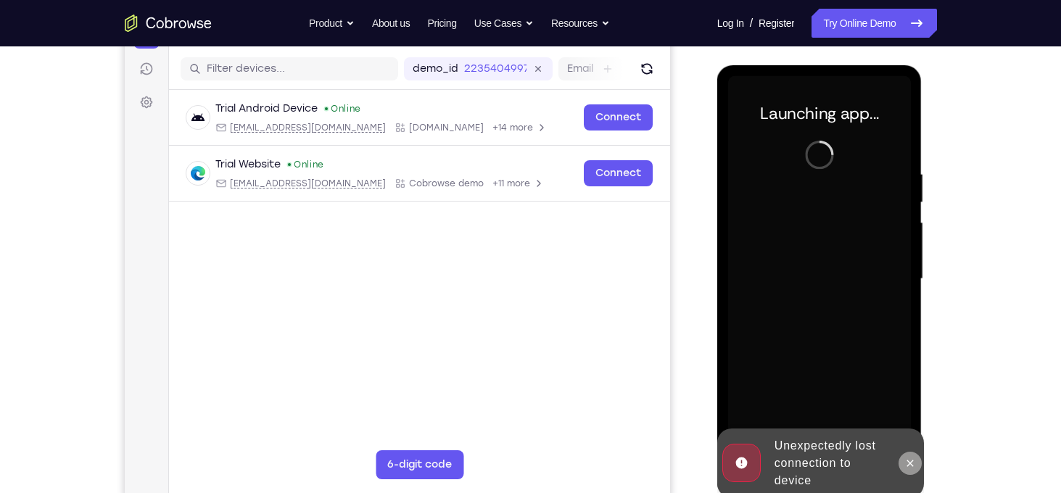
click at [910, 458] on icon at bounding box center [911, 464] width 12 height 12
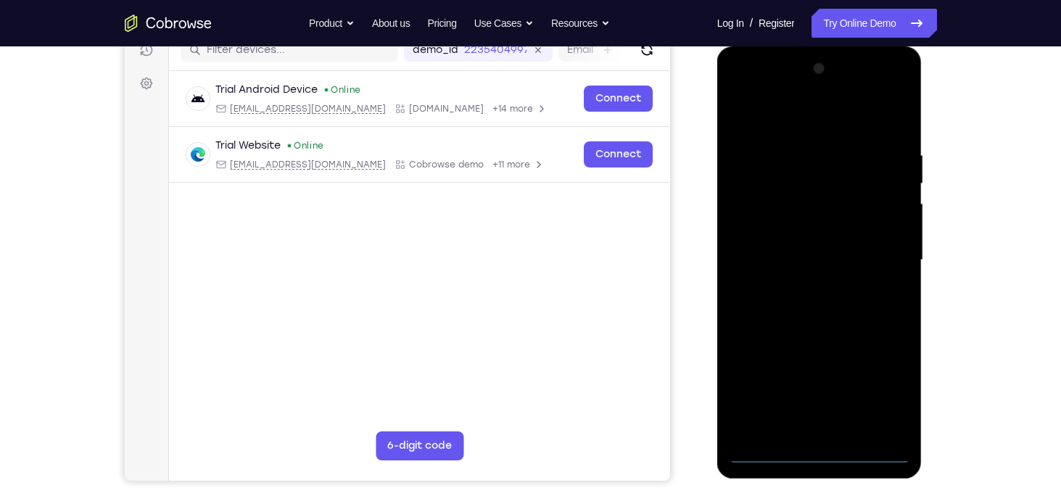
scroll to position [197, 0]
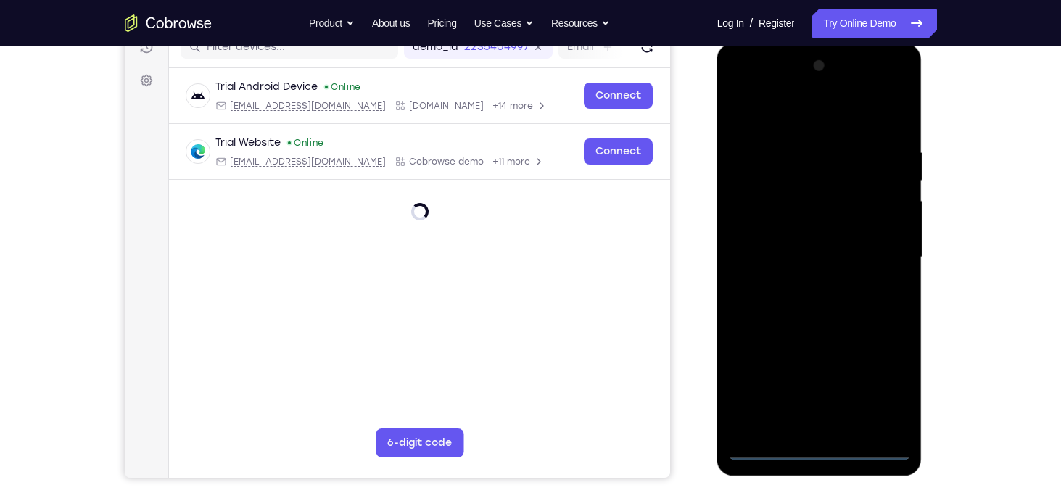
click at [819, 450] on div at bounding box center [819, 257] width 183 height 406
click at [823, 453] on div at bounding box center [819, 257] width 183 height 406
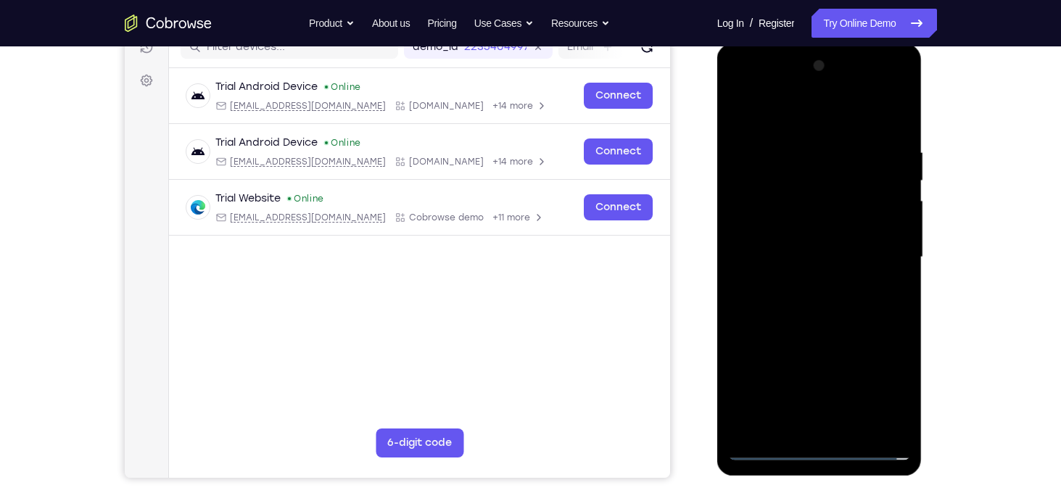
click at [886, 387] on div at bounding box center [819, 257] width 183 height 406
click at [828, 120] on div at bounding box center [819, 257] width 183 height 406
click at [880, 250] on div at bounding box center [819, 257] width 183 height 406
click at [799, 283] on div at bounding box center [819, 257] width 183 height 406
click at [813, 330] on div at bounding box center [819, 257] width 183 height 406
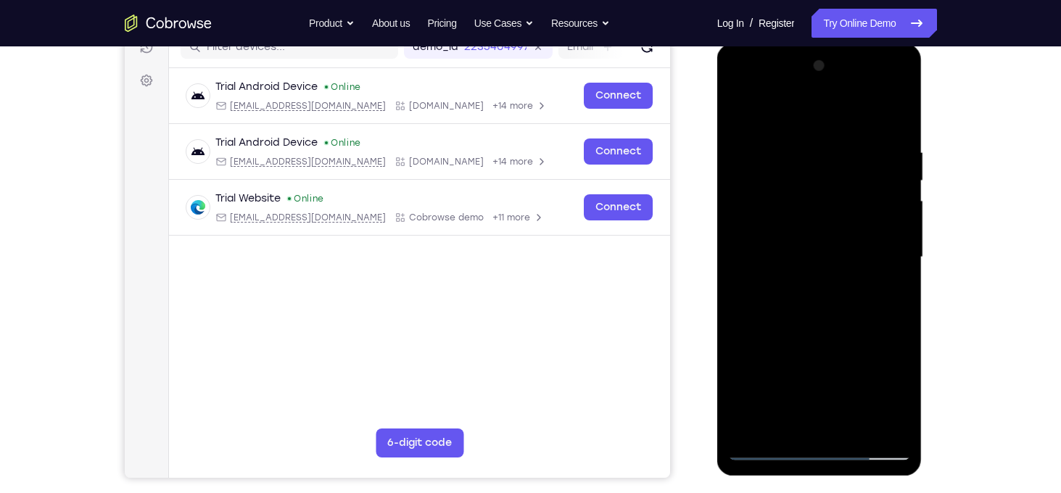
click at [819, 192] on div at bounding box center [819, 257] width 183 height 406
click at [761, 218] on div at bounding box center [819, 257] width 183 height 406
